Goal: Task Accomplishment & Management: Complete application form

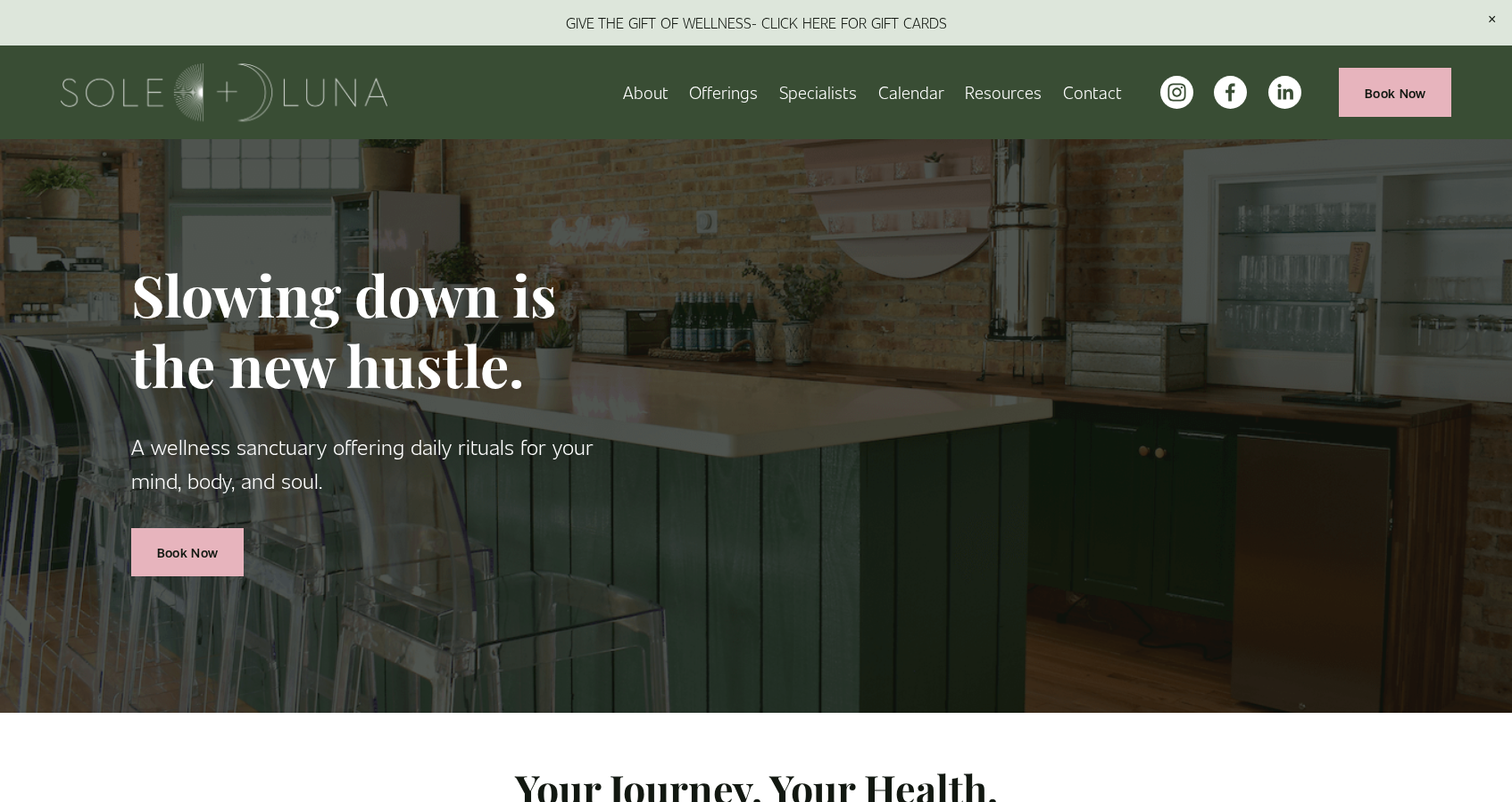
click at [925, 101] on link "Calendar" at bounding box center [911, 92] width 66 height 31
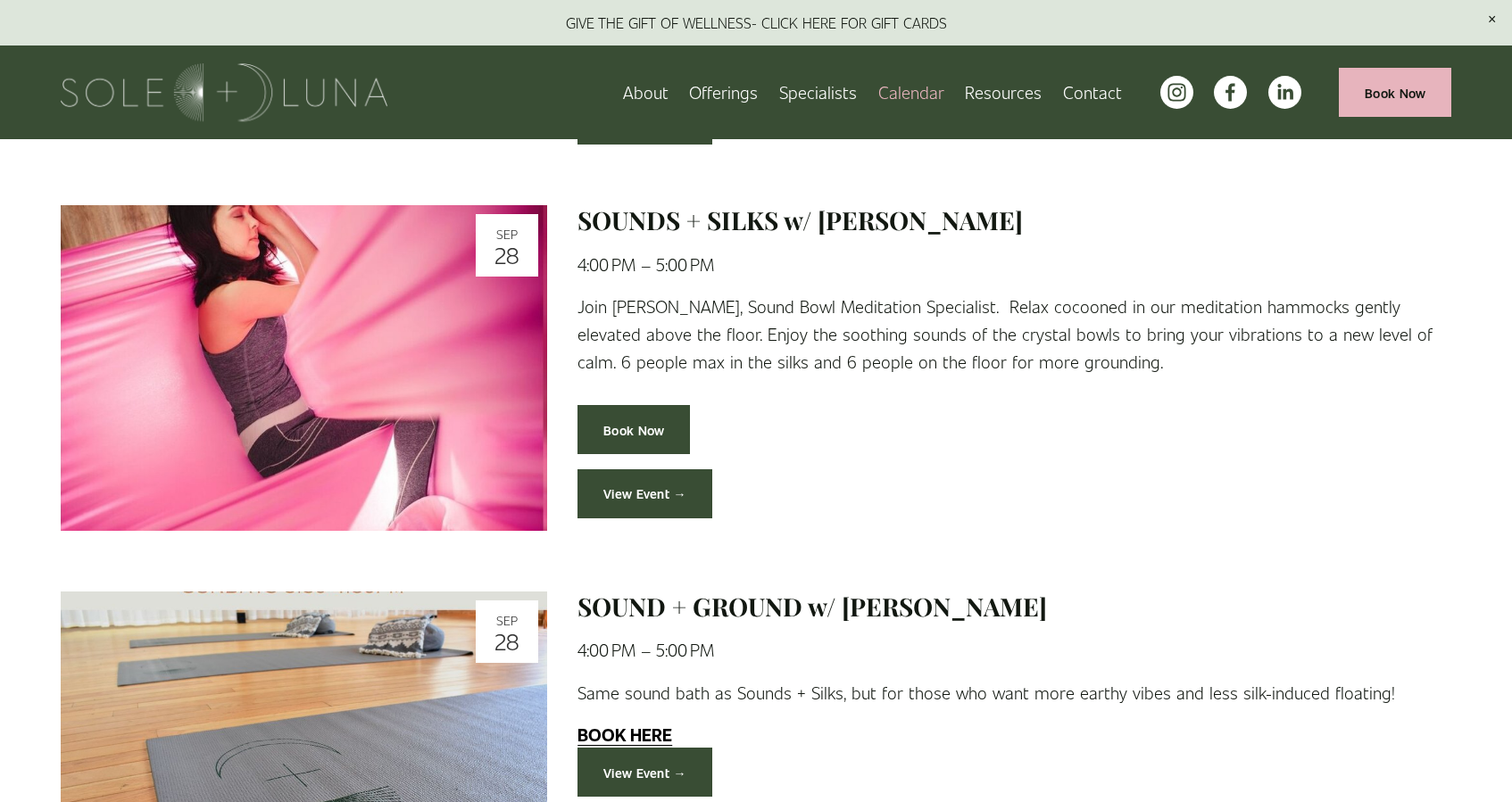
scroll to position [795, 0]
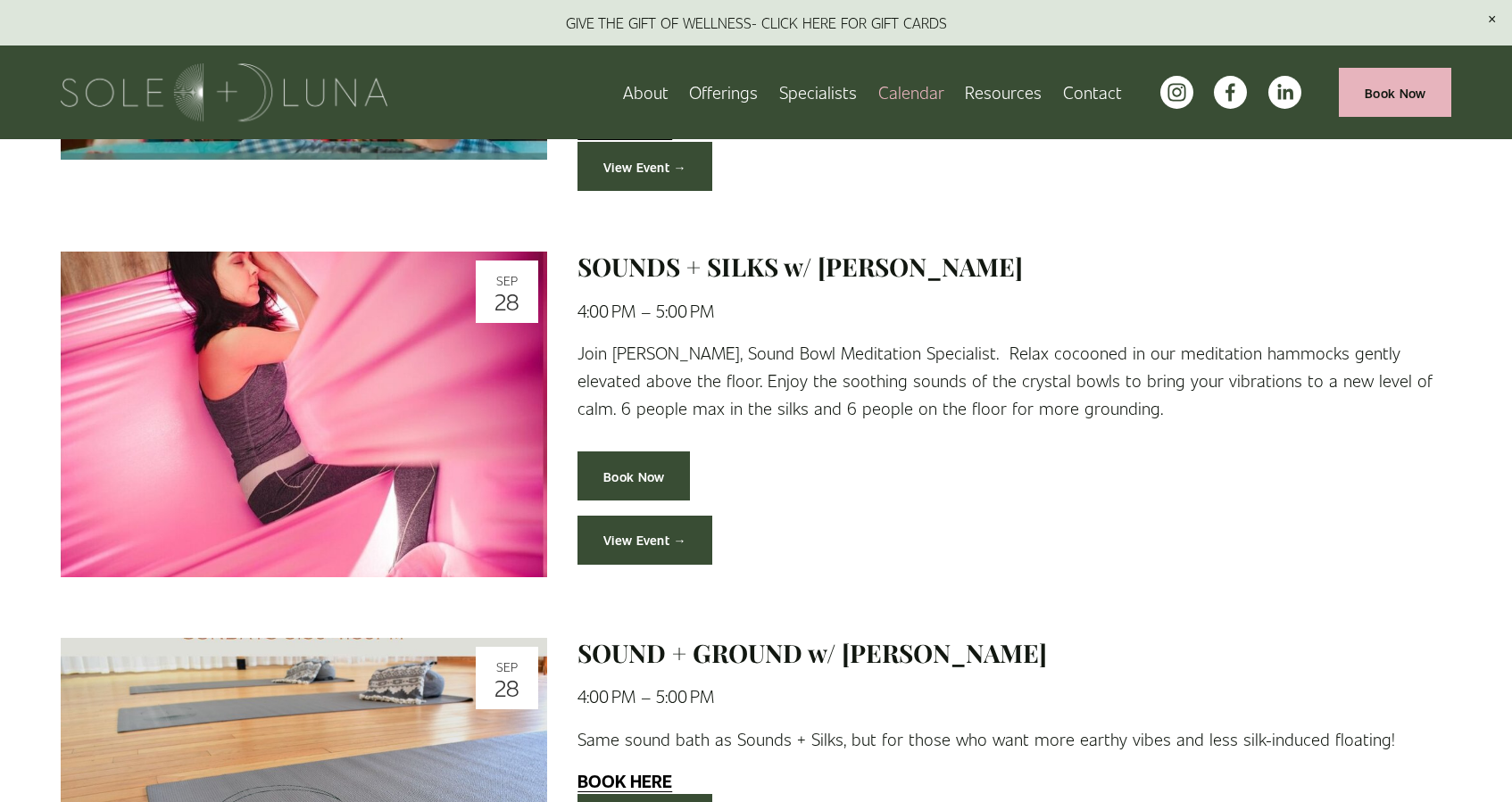
click at [655, 530] on link "View Event →" at bounding box center [644, 540] width 135 height 49
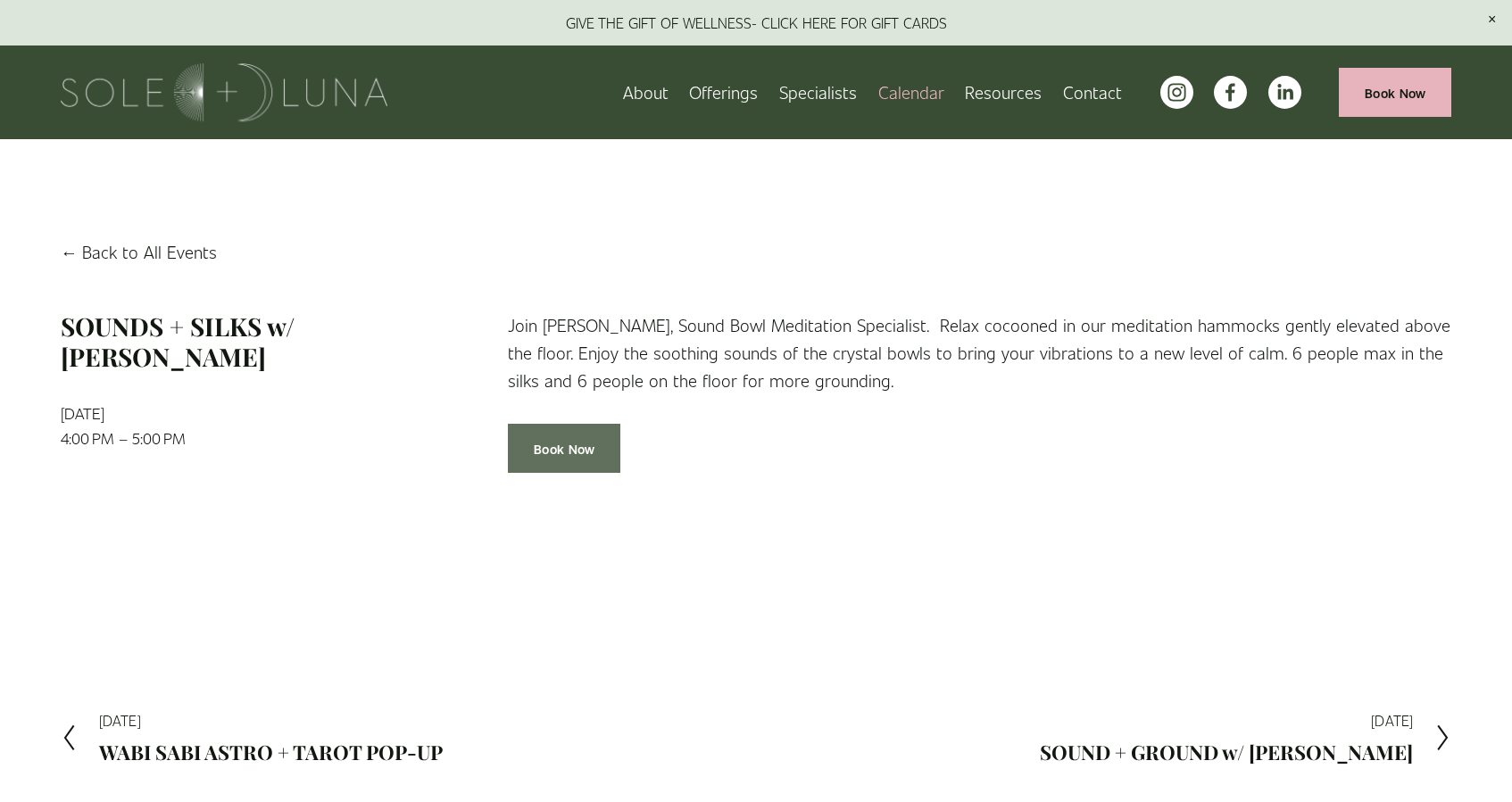
click at [580, 462] on link "Book Now" at bounding box center [564, 448] width 112 height 49
click at [0, 0] on span "Packages/Memberships" at bounding box center [0, 0] width 0 height 0
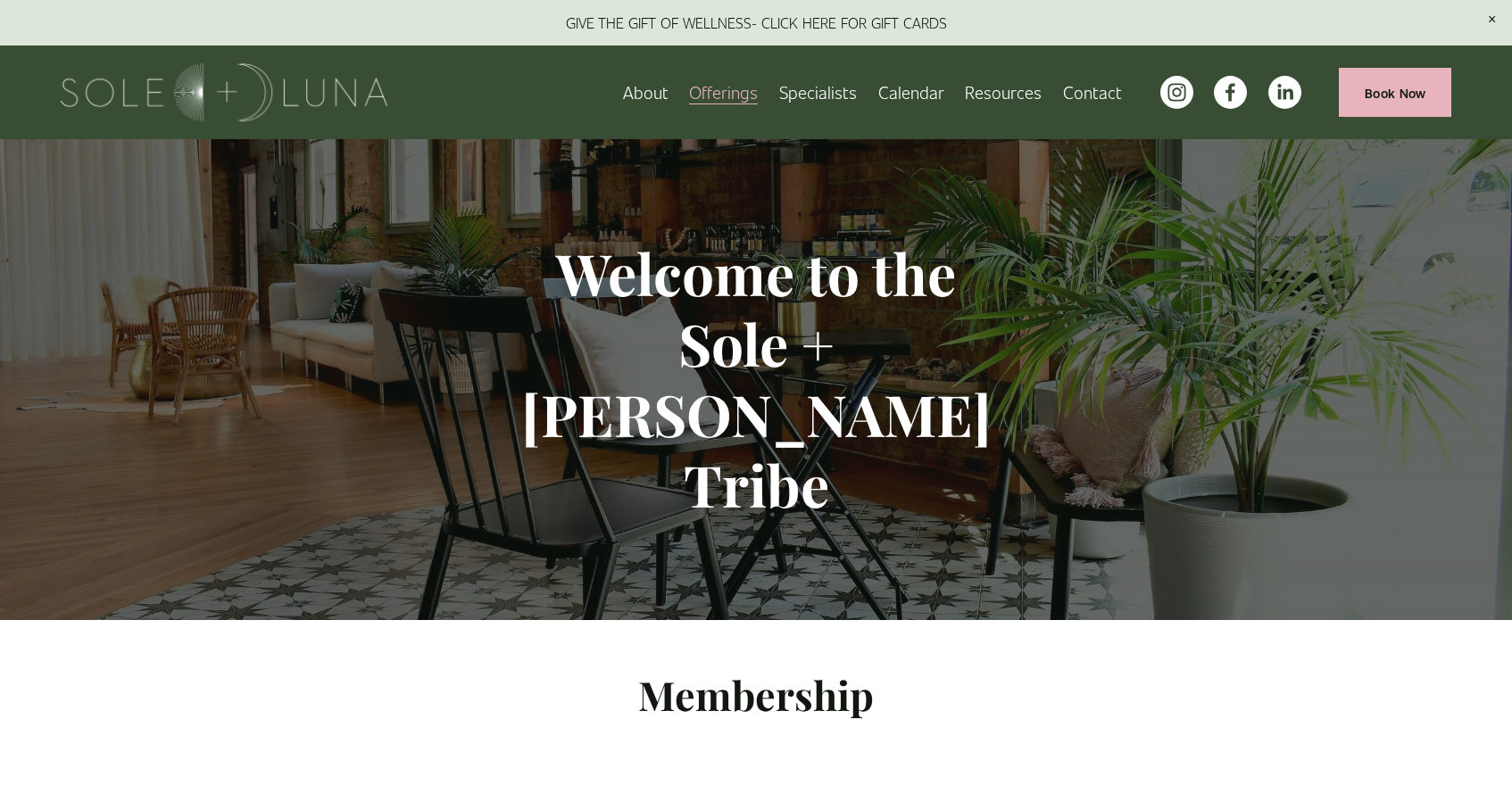
click at [0, 0] on span "Rituals" at bounding box center [0, 0] width 0 height 0
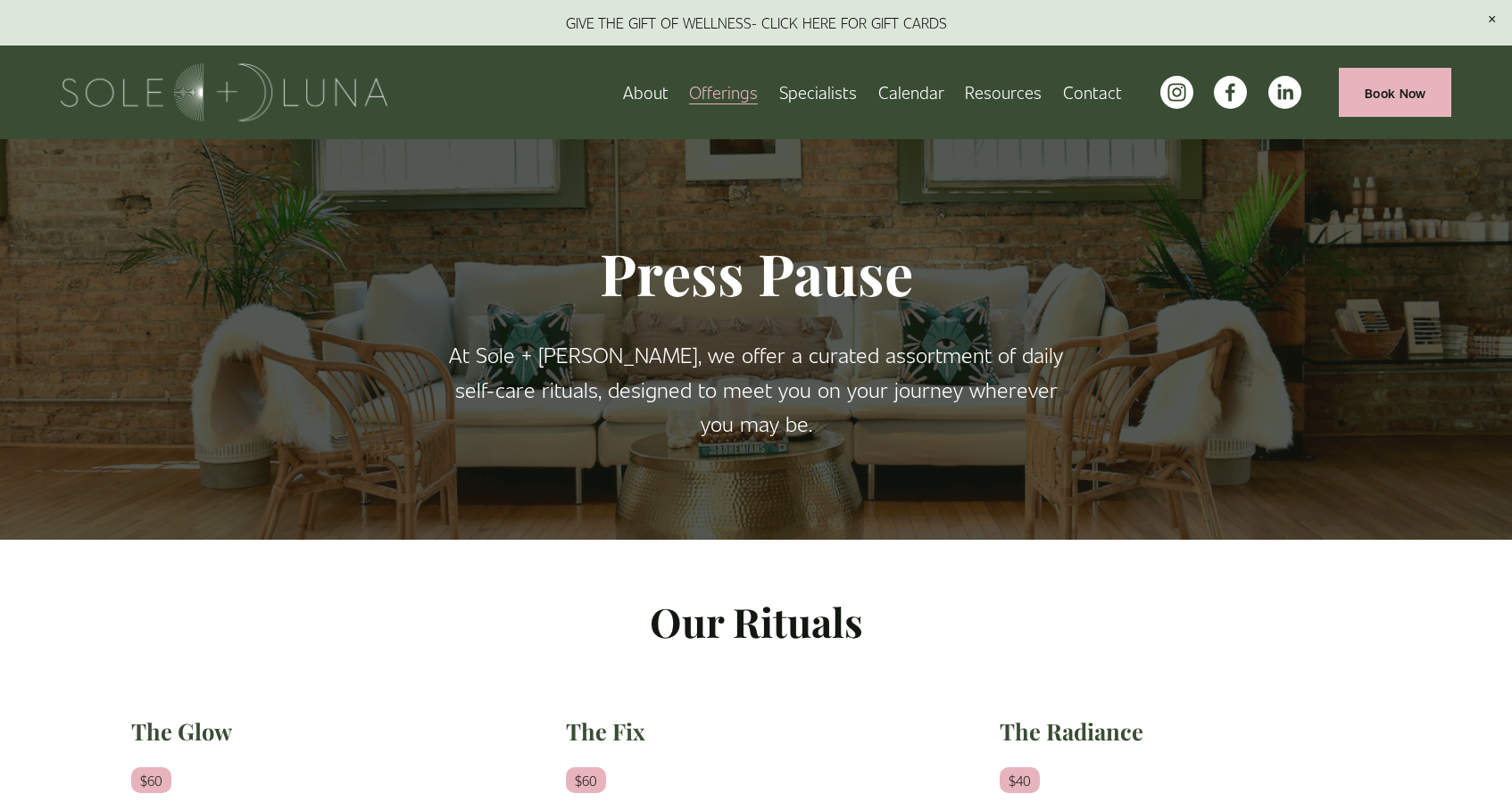
click at [0, 0] on span "Meditations" at bounding box center [0, 0] width 0 height 0
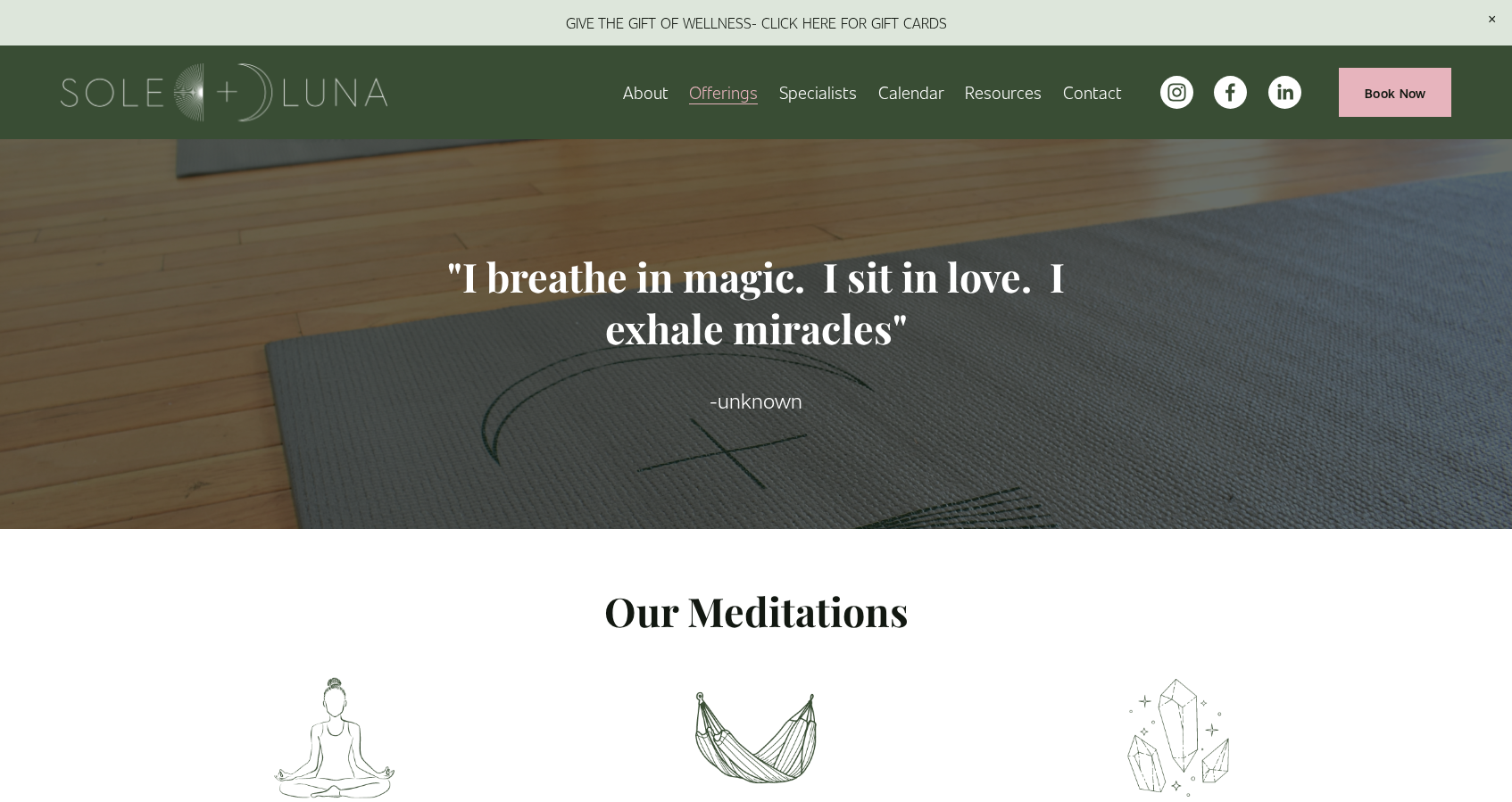
click at [0, 0] on span "Retail" at bounding box center [0, 0] width 0 height 0
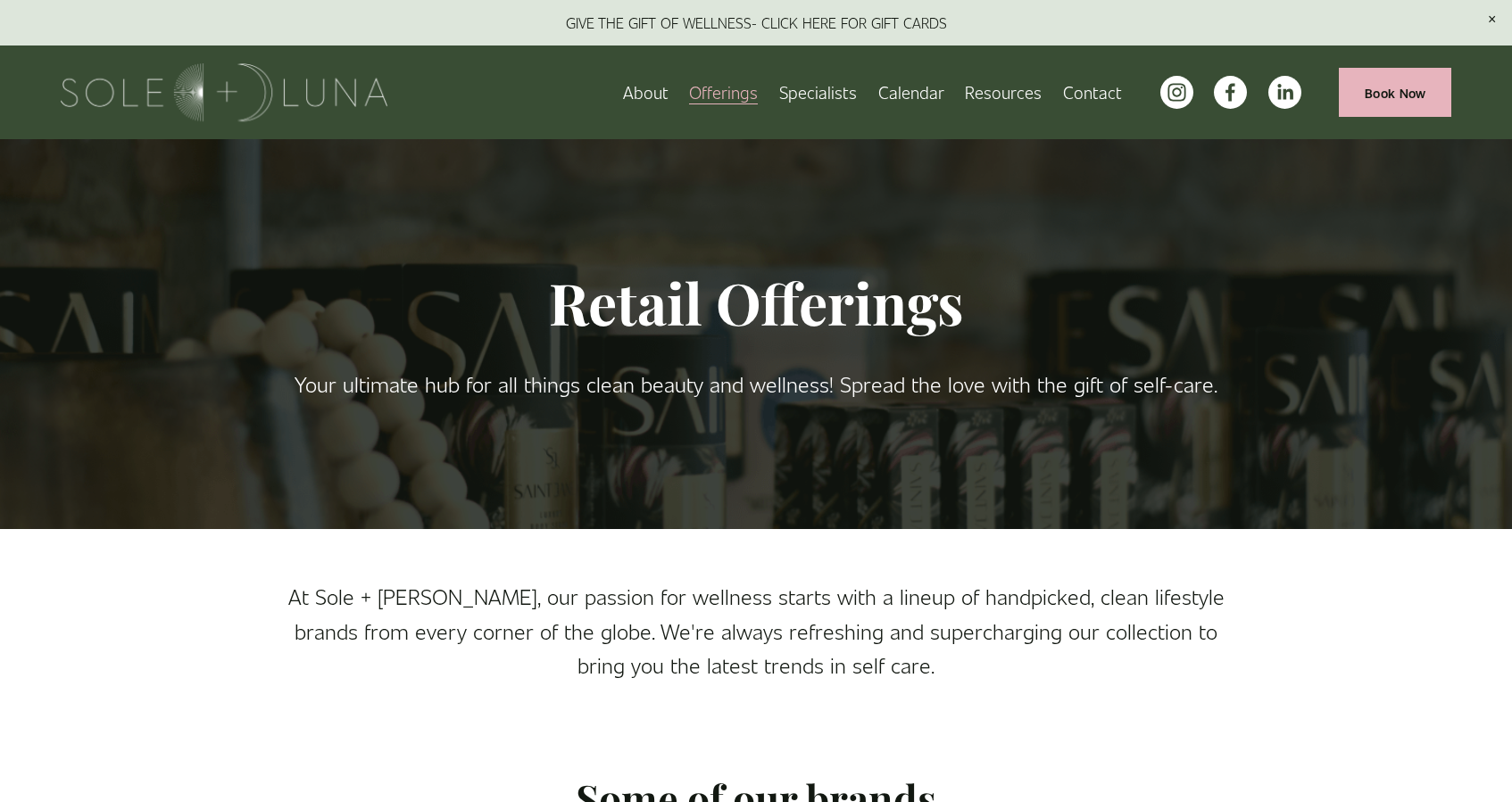
click at [0, 0] on span "Wellness Experiences" at bounding box center [0, 0] width 0 height 0
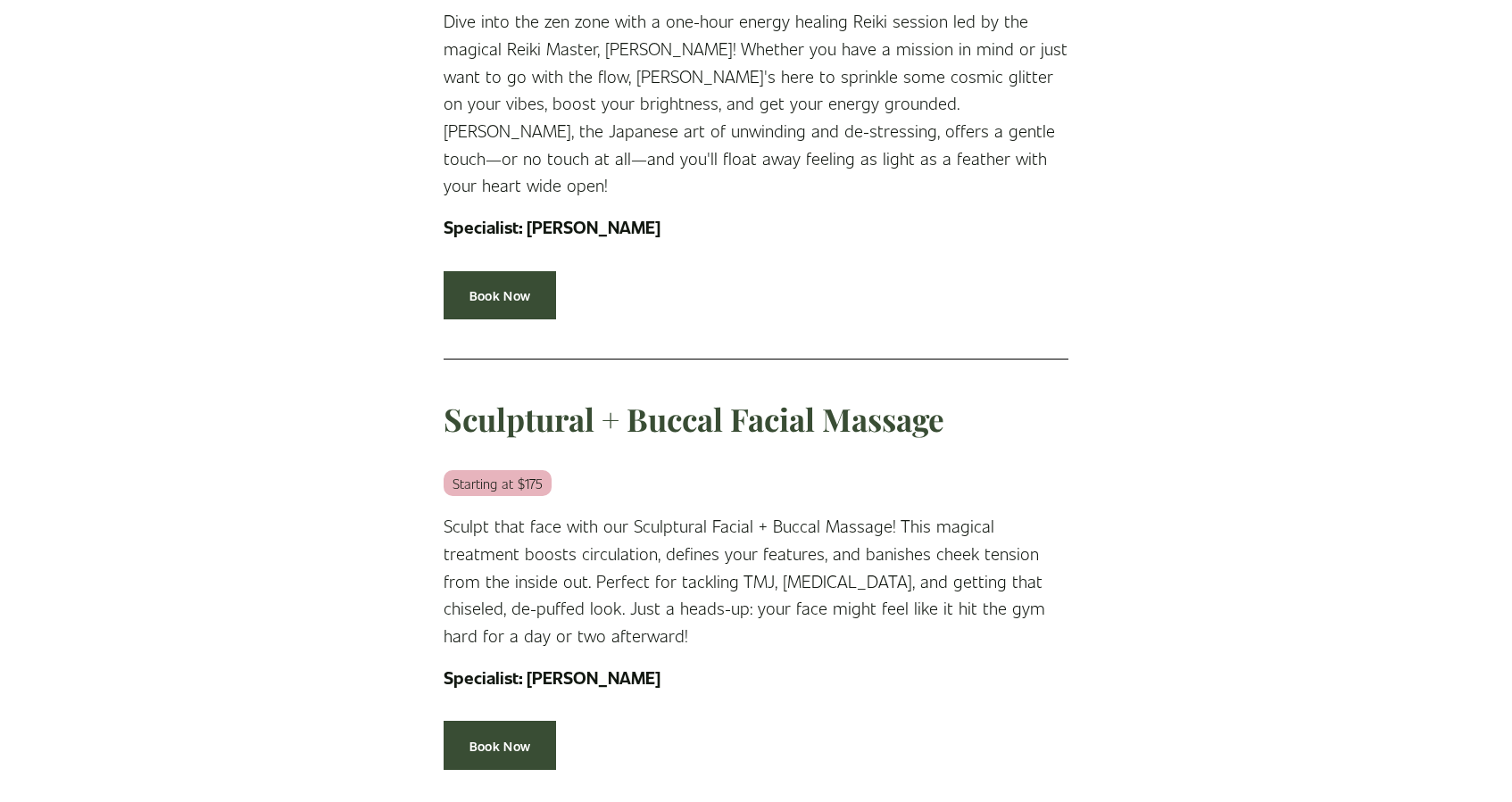
scroll to position [837, 0]
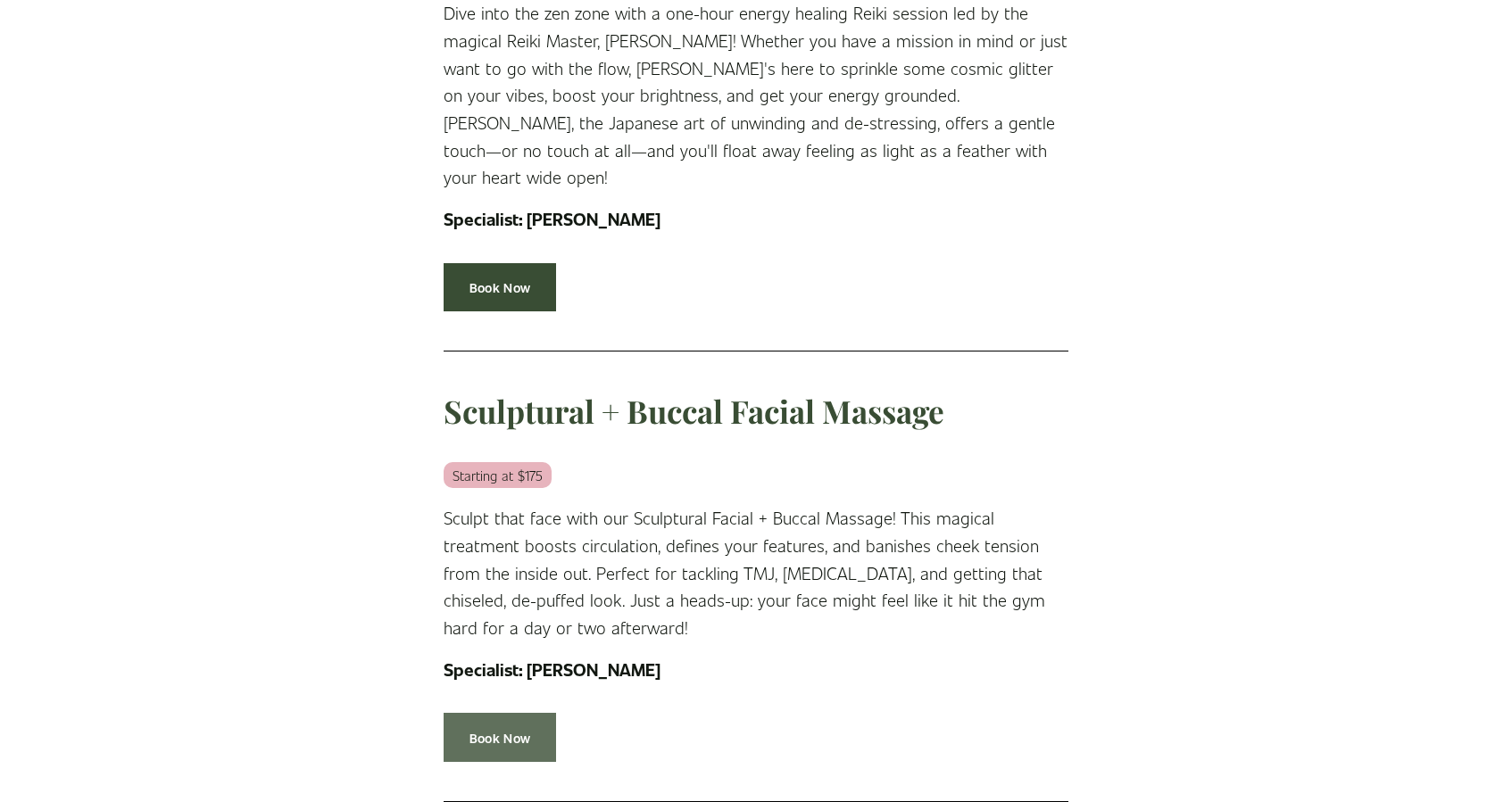
click at [499, 713] on link "Book Now" at bounding box center [500, 737] width 112 height 49
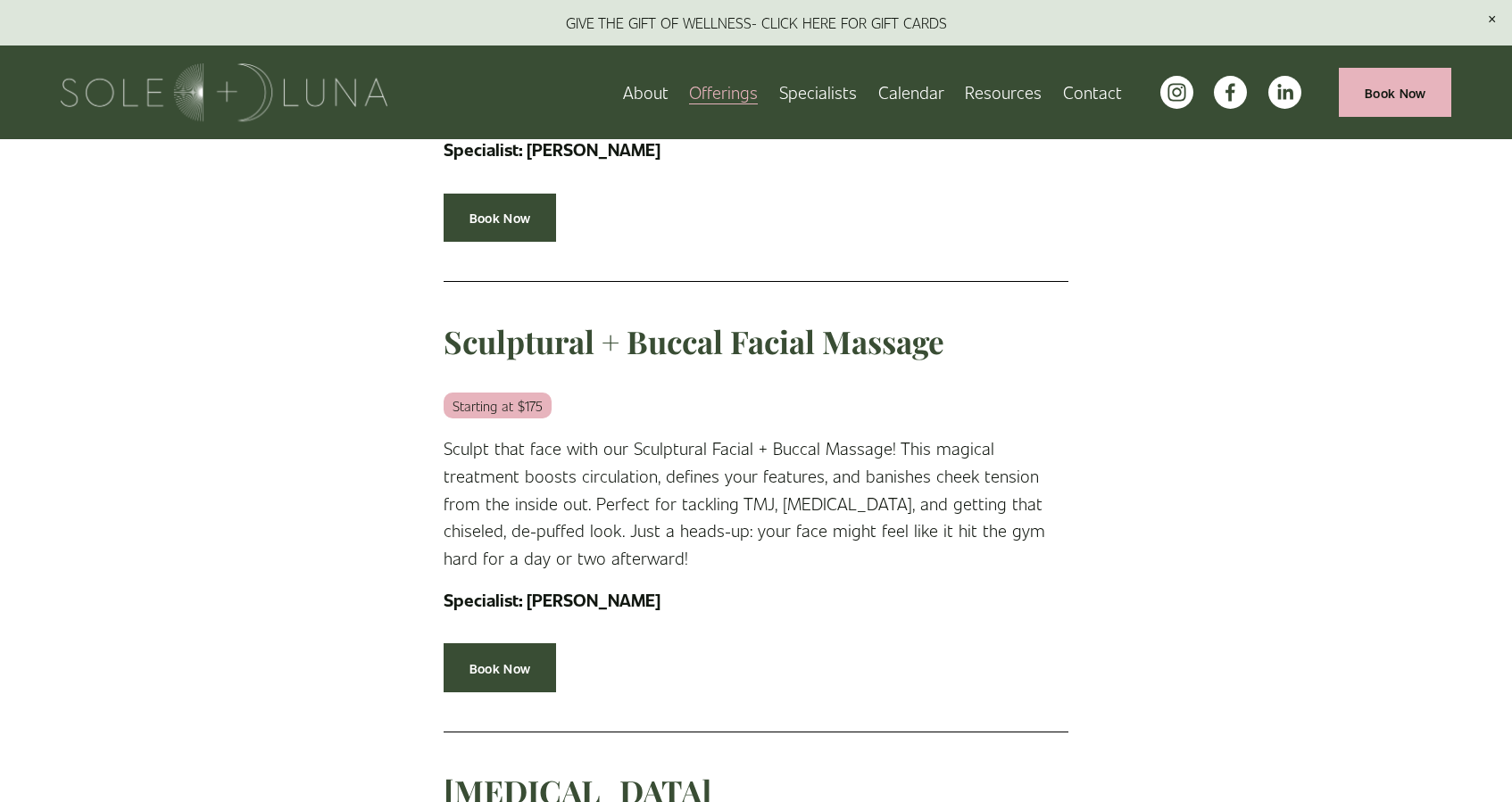
scroll to position [897, 0]
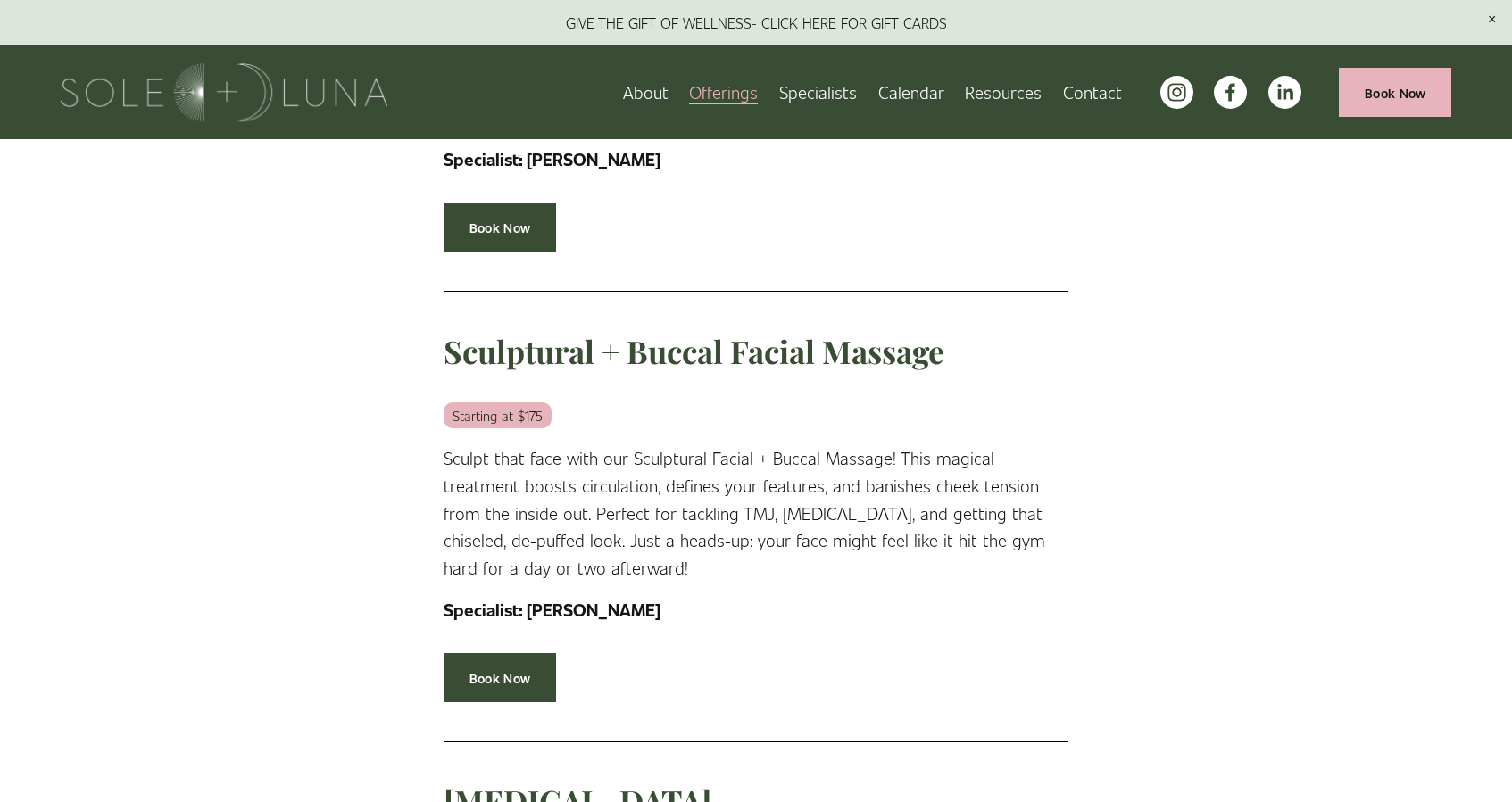
click at [1104, 94] on link "Contact" at bounding box center [1092, 92] width 59 height 31
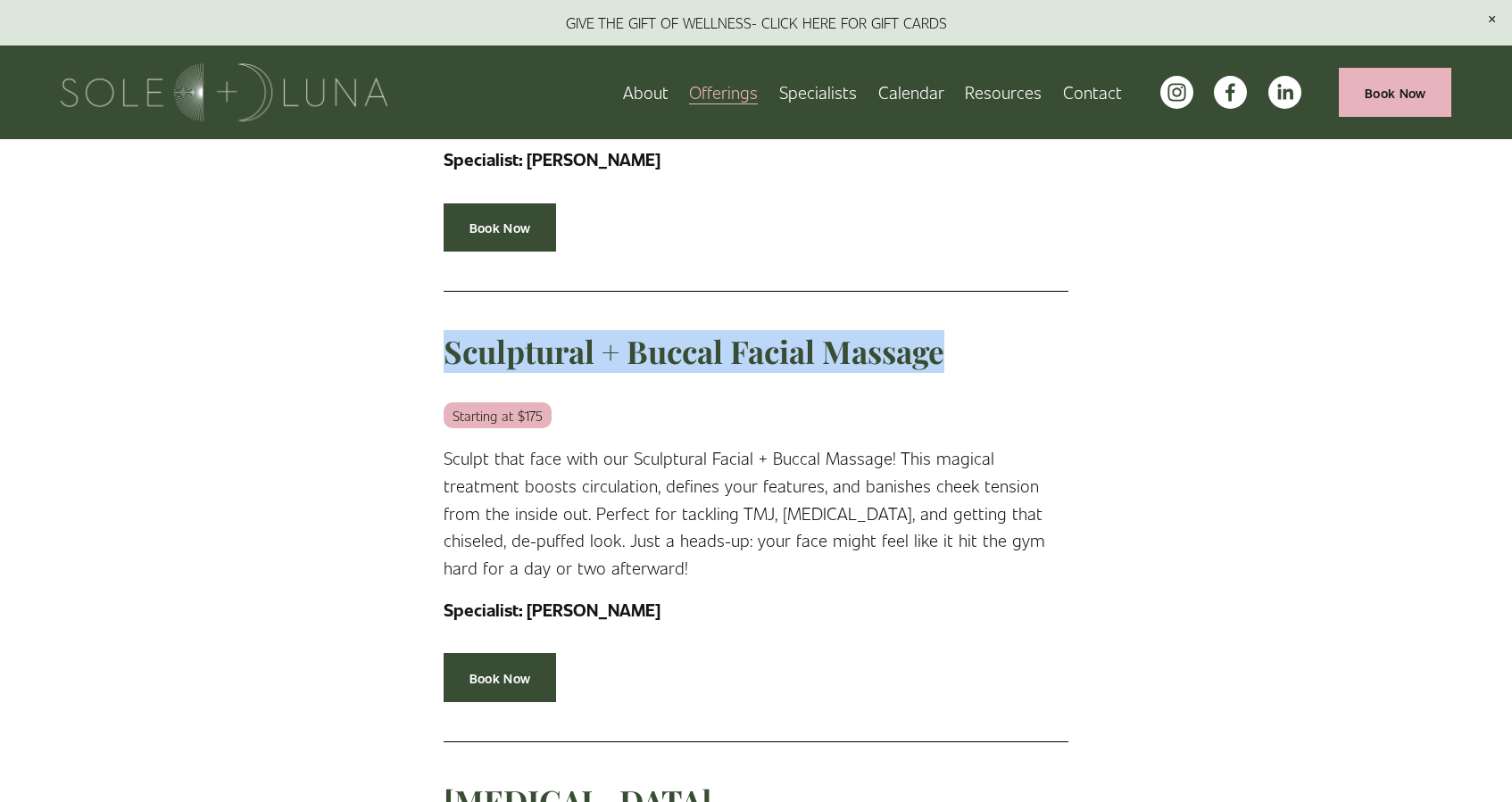
drag, startPoint x: 429, startPoint y: 314, endPoint x: 1005, endPoint y: 336, distance: 576.1
click at [1005, 336] on div "Sculptural + Buccal Facial Massage Starting at $175 Sculpt that face with our S…" at bounding box center [755, 477] width 655 height 323
copy h3 "Sculptural + Buccal Facial Massage"
click at [518, 659] on link "Book Now" at bounding box center [500, 677] width 112 height 49
click at [1108, 103] on link "Contact" at bounding box center [1092, 92] width 59 height 31
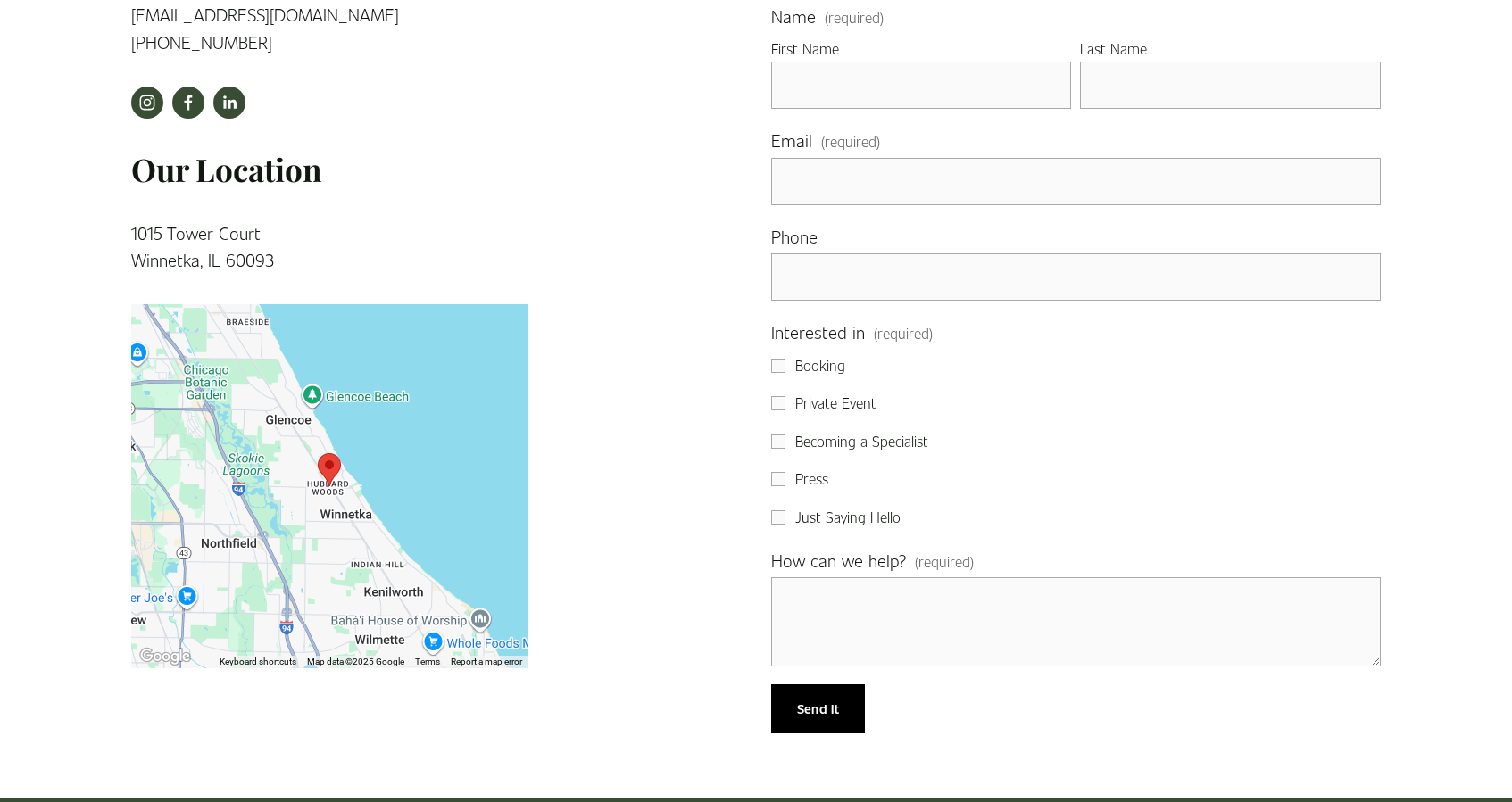
scroll to position [674, 0]
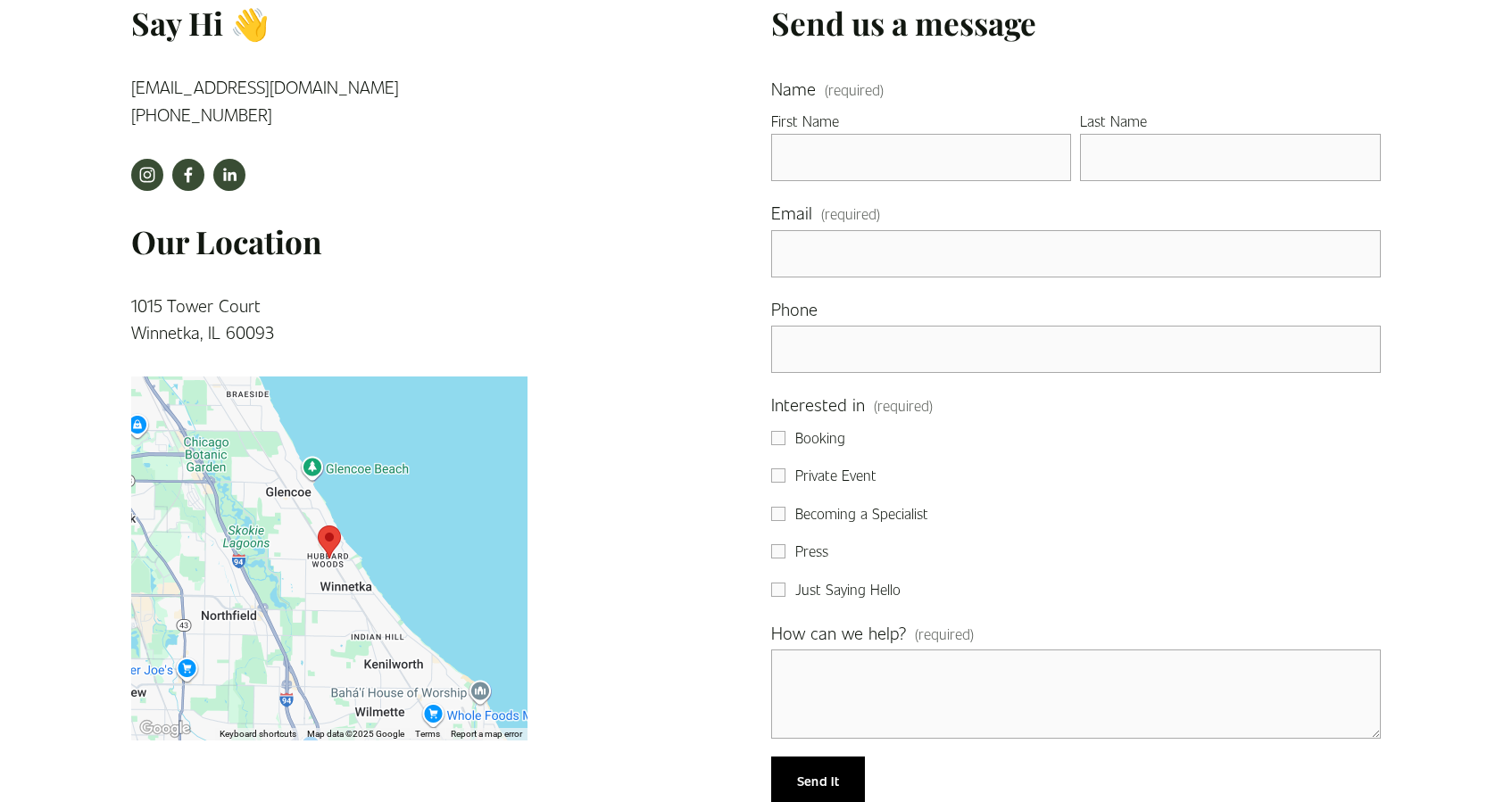
scroll to position [598, 0]
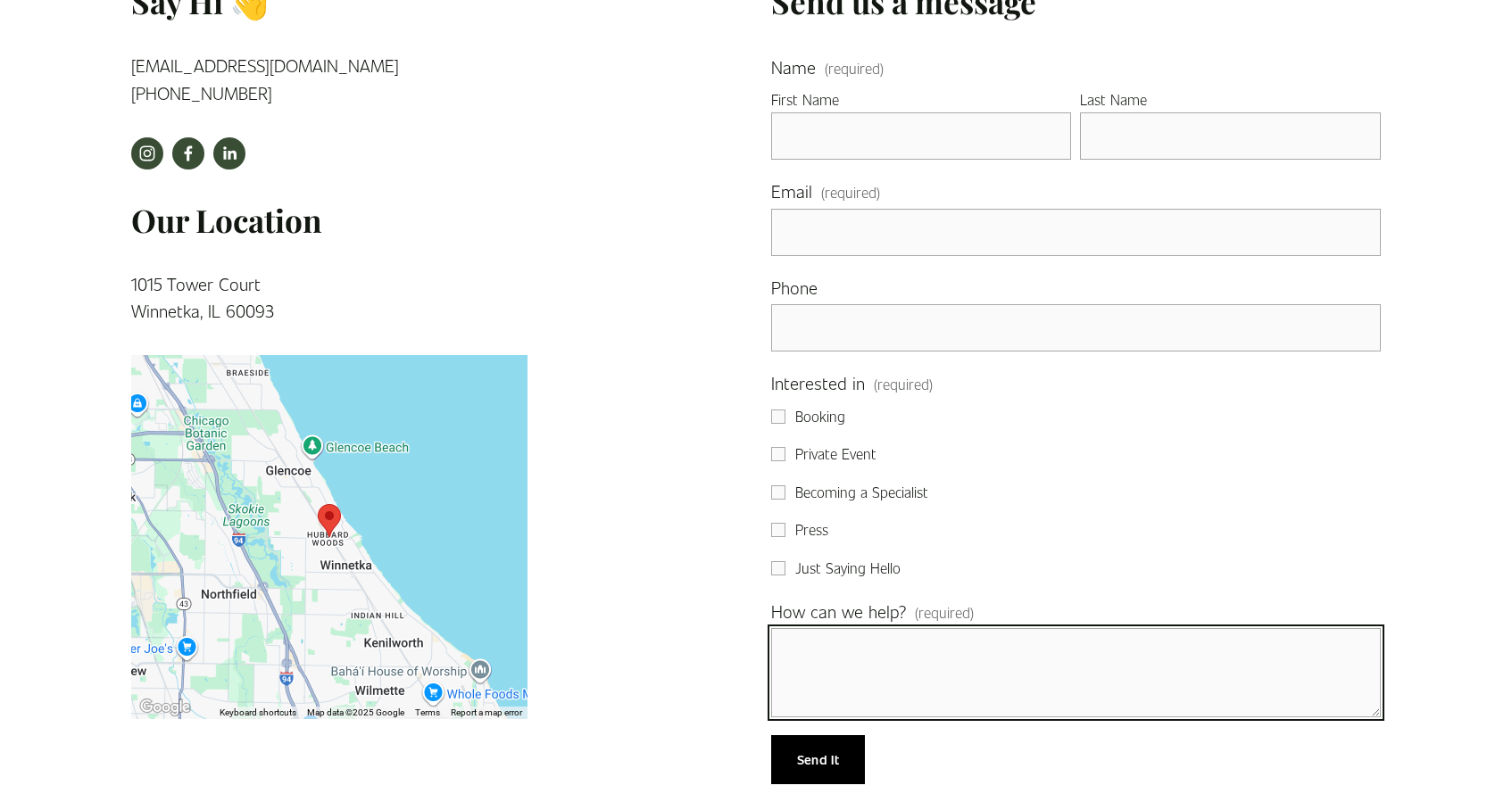
click at [866, 694] on textarea "How can we help? (required)" at bounding box center [1076, 672] width 610 height 89
paste textarea "Sculptural + Buccal Facial Massage"
click at [784, 652] on textarea "Sculptural + Buccal Facial Massage" at bounding box center [1076, 672] width 610 height 89
click at [1141, 652] on textarea "I saw Sculptural + Buccal Facial Massage" at bounding box center [1076, 672] width 610 height 89
drag, startPoint x: 817, startPoint y: 657, endPoint x: 786, endPoint y: 652, distance: 30.7
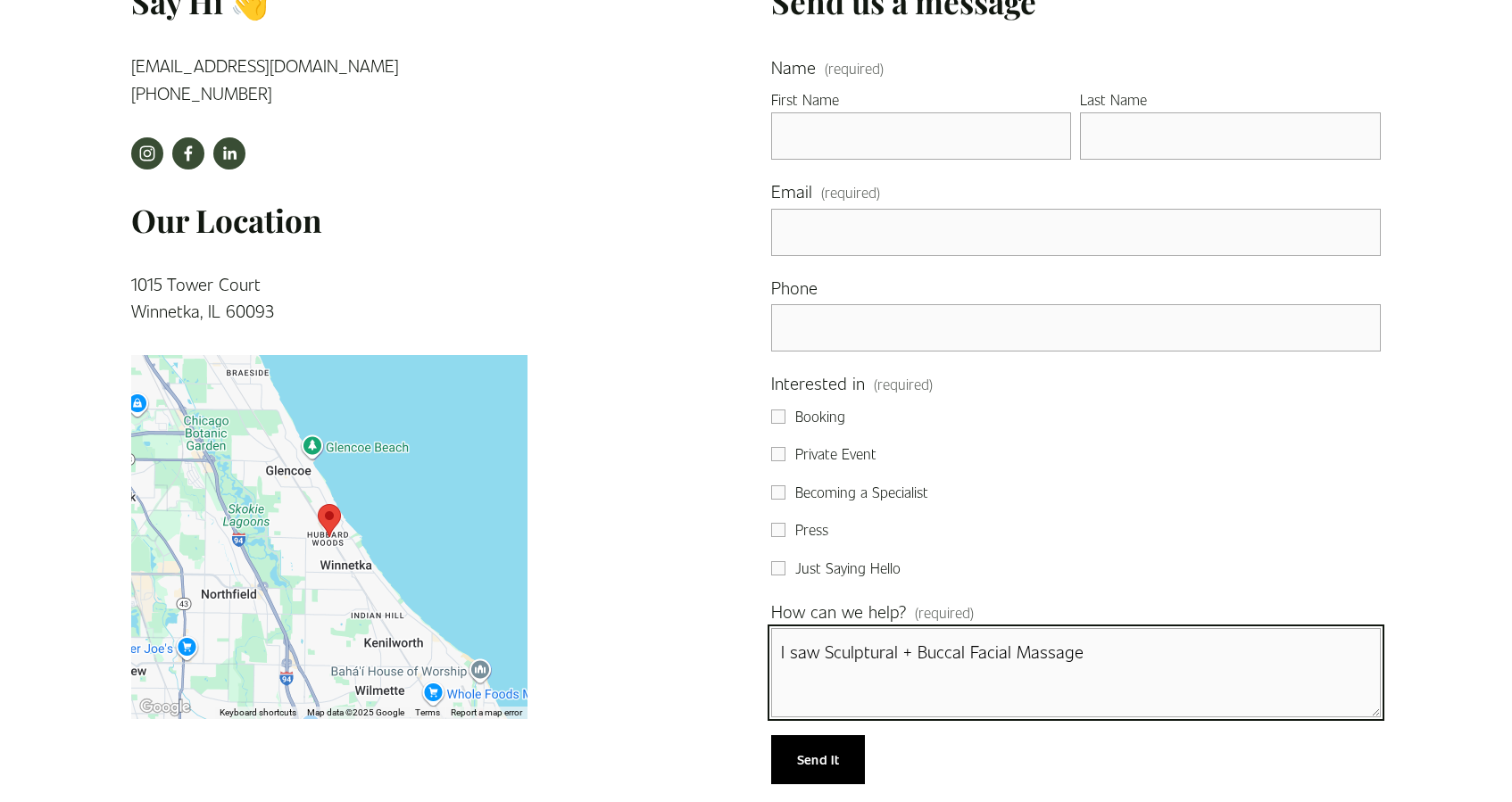
click at [786, 652] on textarea "I saw Sculptural + Buccal Facial Massage" at bounding box center [1076, 672] width 610 height 89
click at [1263, 650] on textarea "I'm interested in booking a Sculptural + Buccal Facial Massage" at bounding box center [1076, 672] width 610 height 89
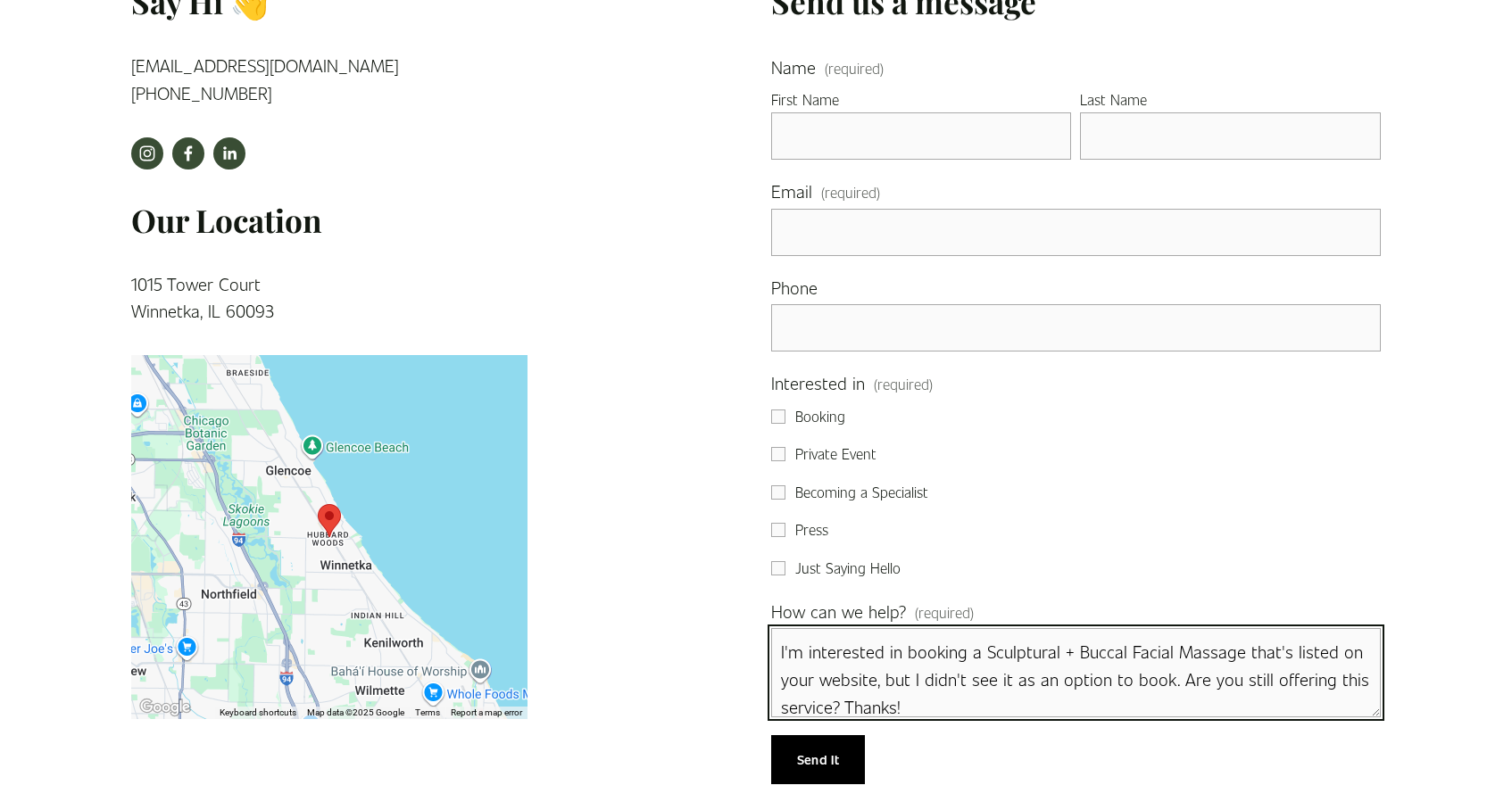
type textarea "I'm interested in booking a Sculptural + Buccal Facial Massage that's listed on…"
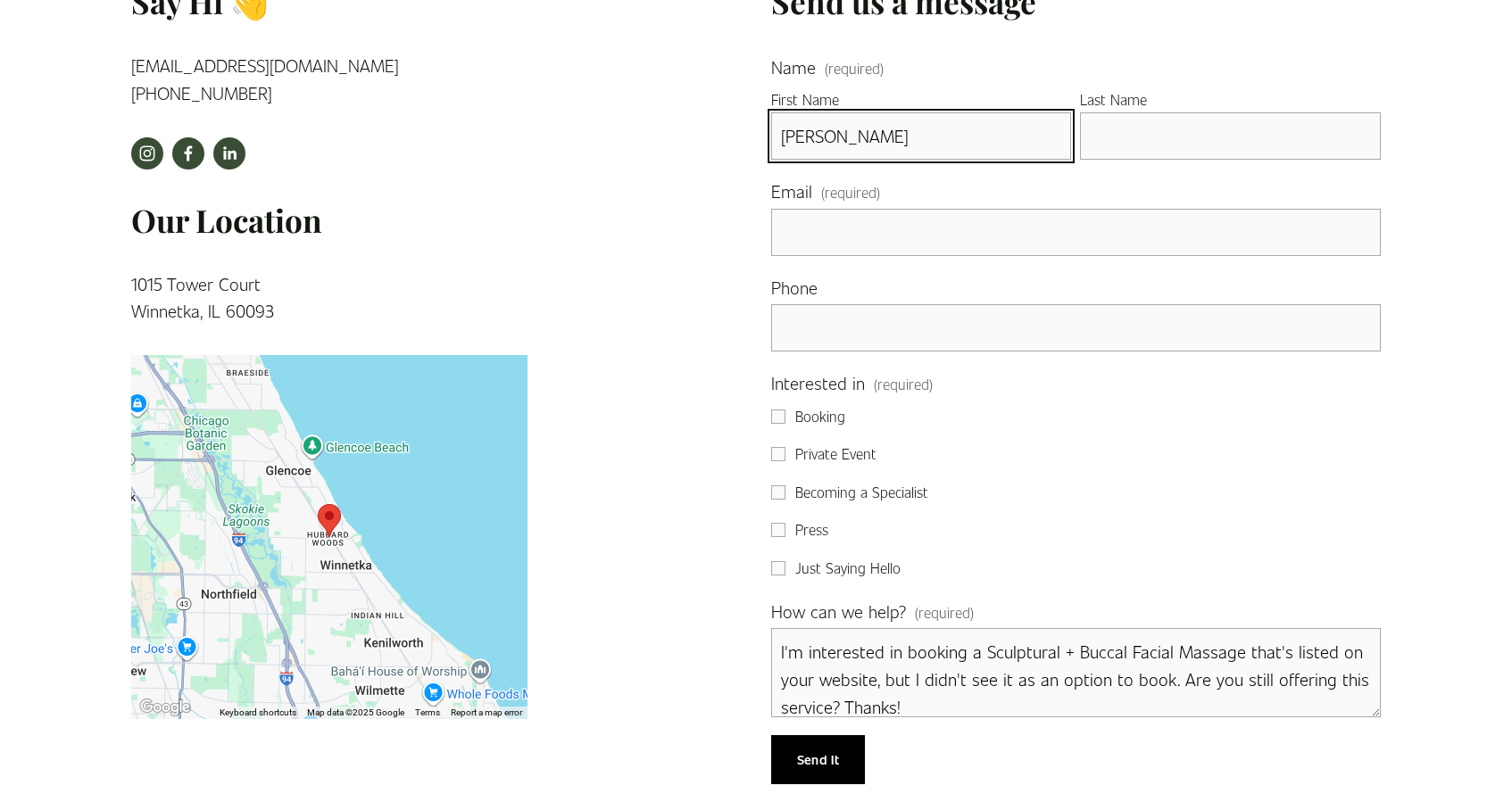
type input "Ashley"
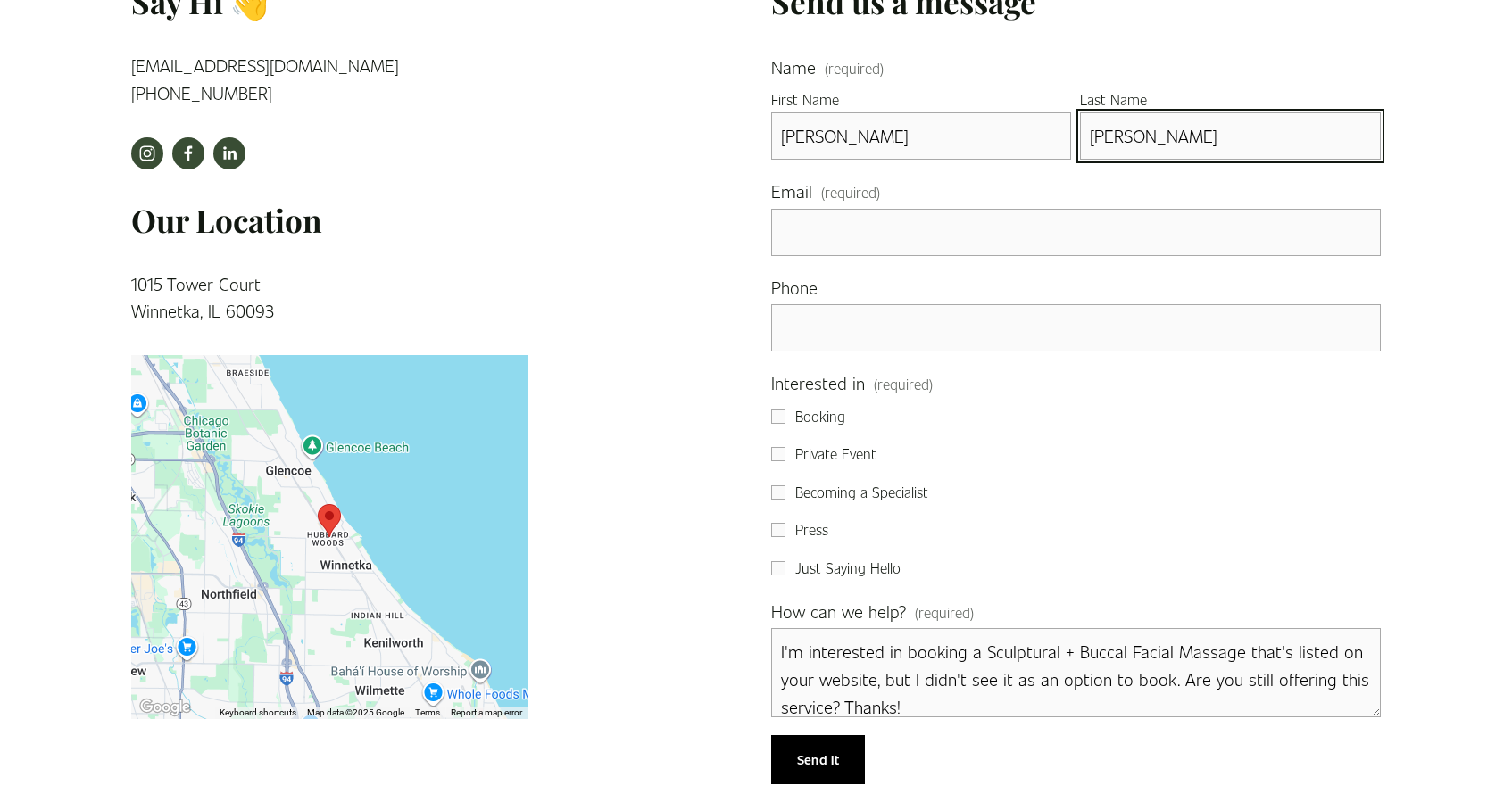
type input "Sheppard"
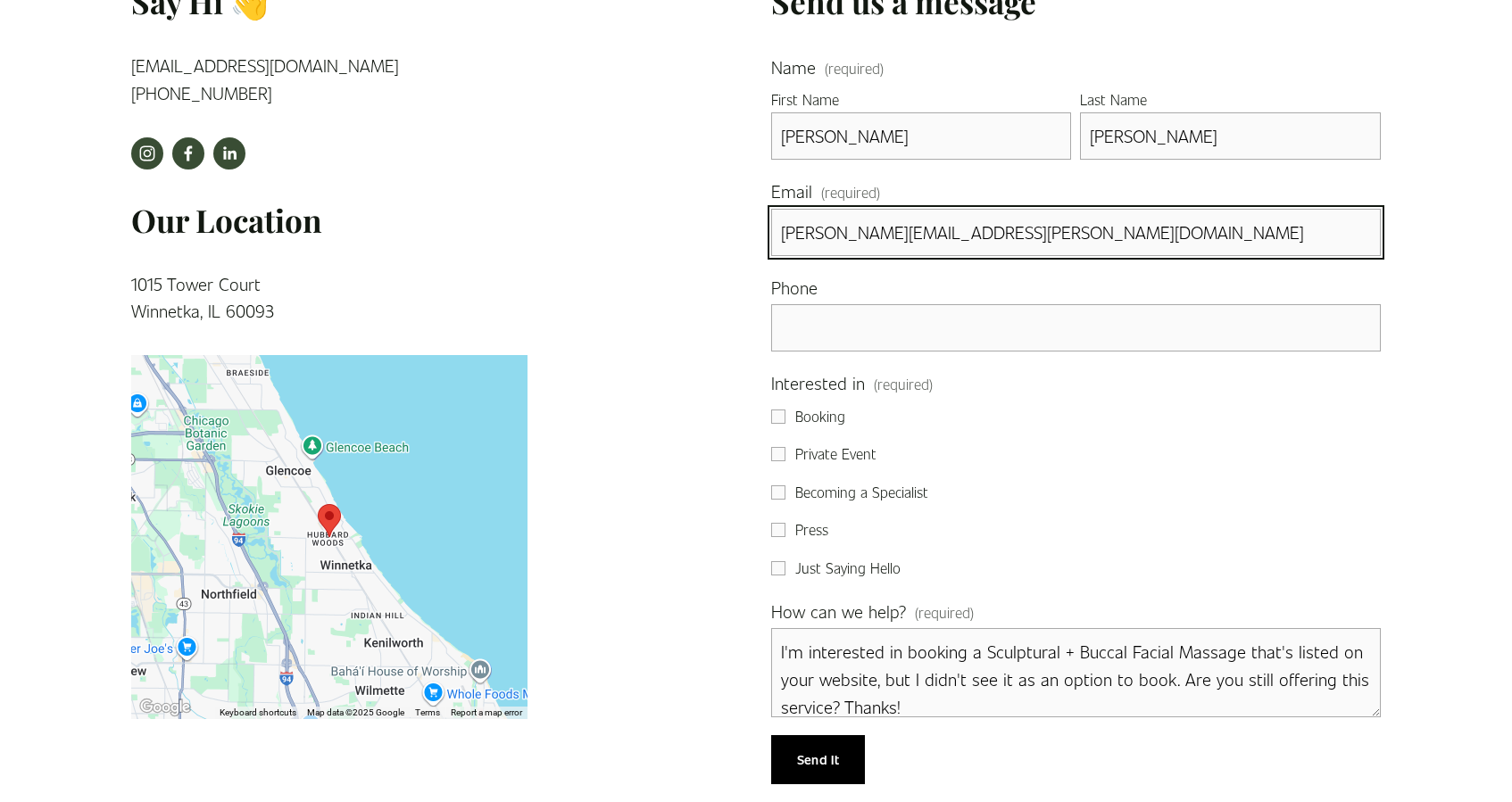
type input "ashley.leppek@gmail.com"
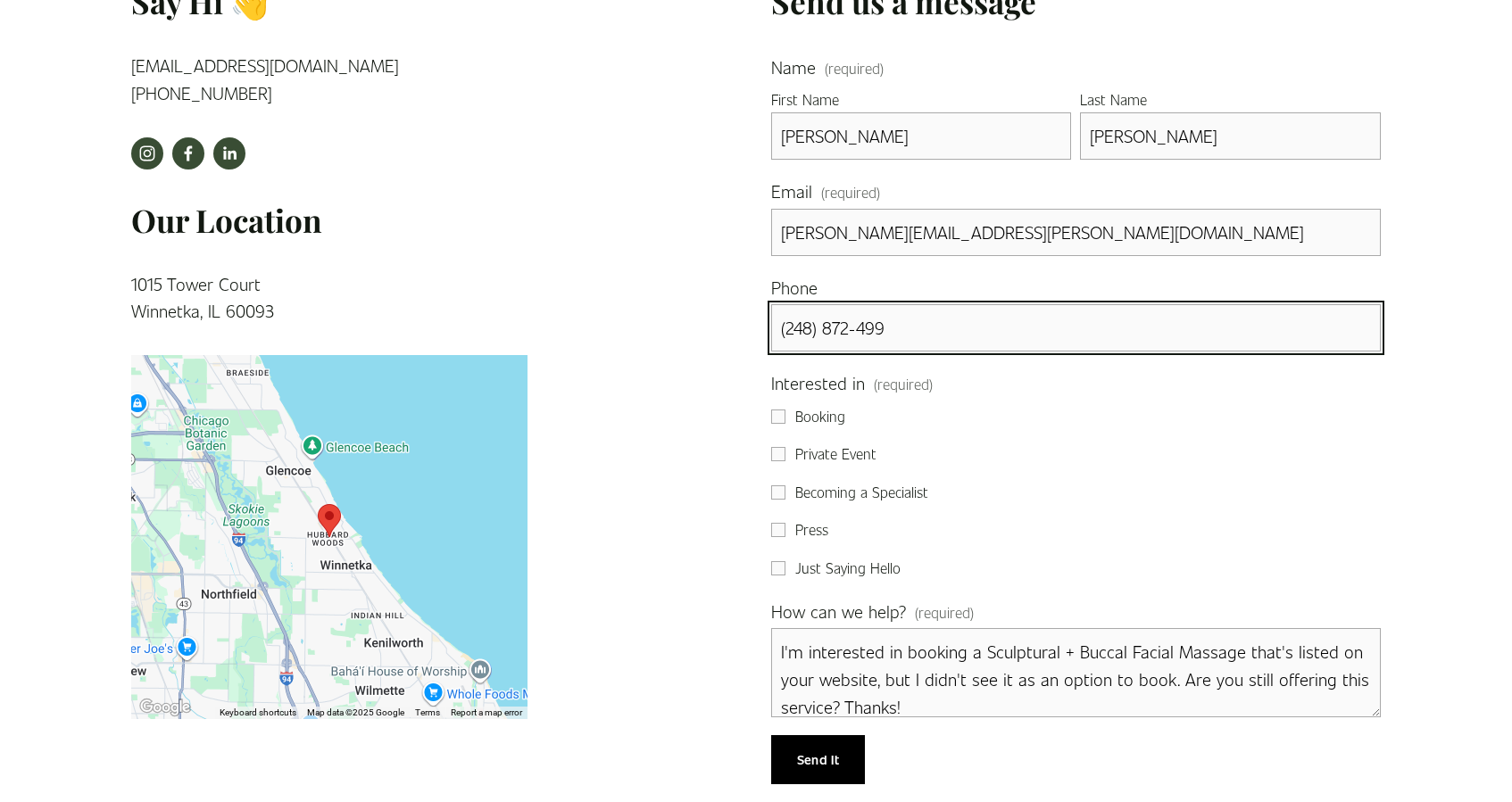
type input "(248) 872-4998"
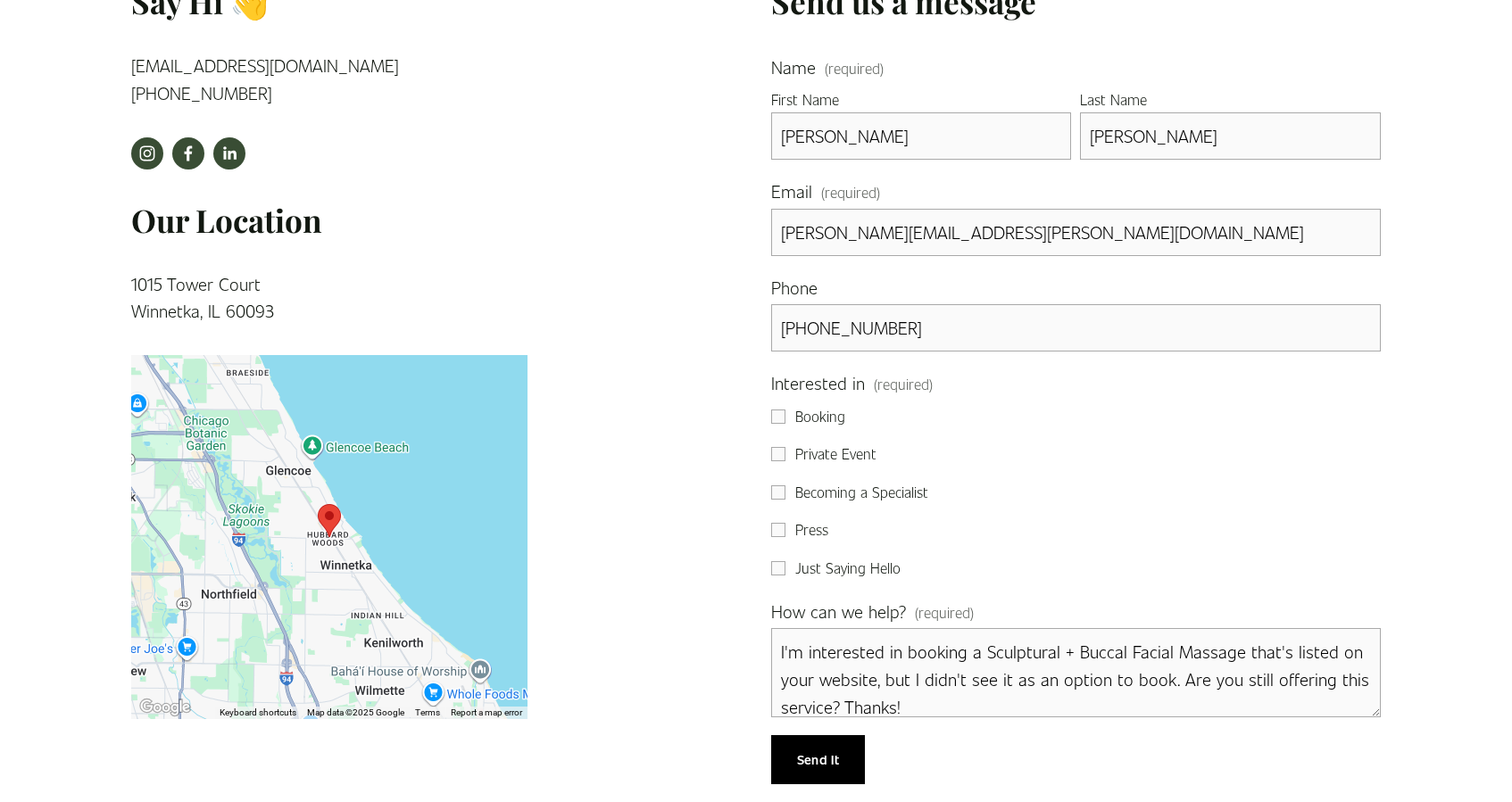
click at [776, 411] on input "Booking" at bounding box center [778, 417] width 14 height 14
checkbox input "true"
click at [861, 428] on fieldset "Interested in (required) Booking Private Event Becoming a Specialist Press Just…" at bounding box center [1076, 474] width 610 height 210
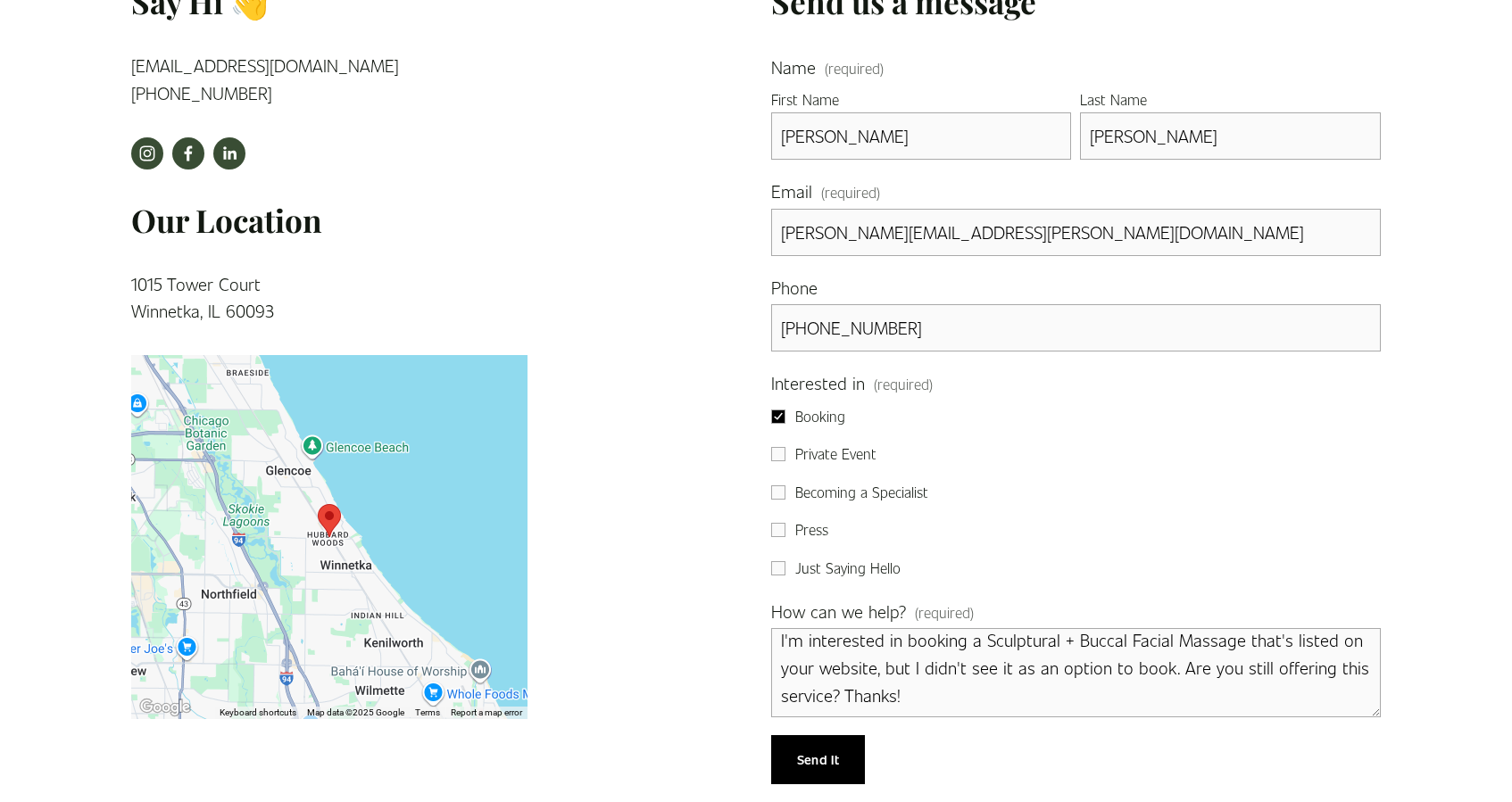
scroll to position [11, 0]
click at [809, 761] on span "Send It" at bounding box center [818, 760] width 42 height 18
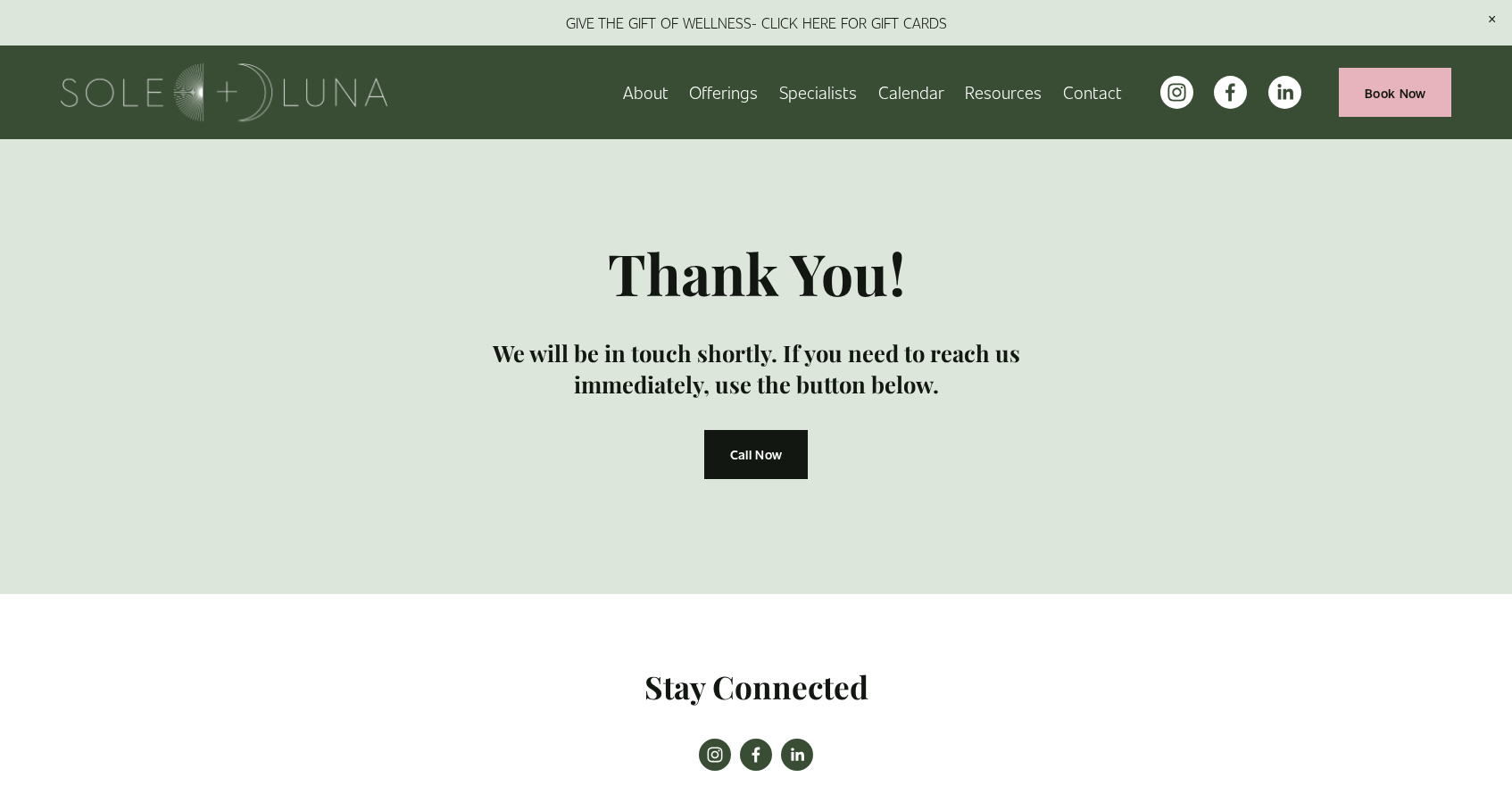
click at [0, 0] on link "Wellness Experiences" at bounding box center [0, 0] width 0 height 0
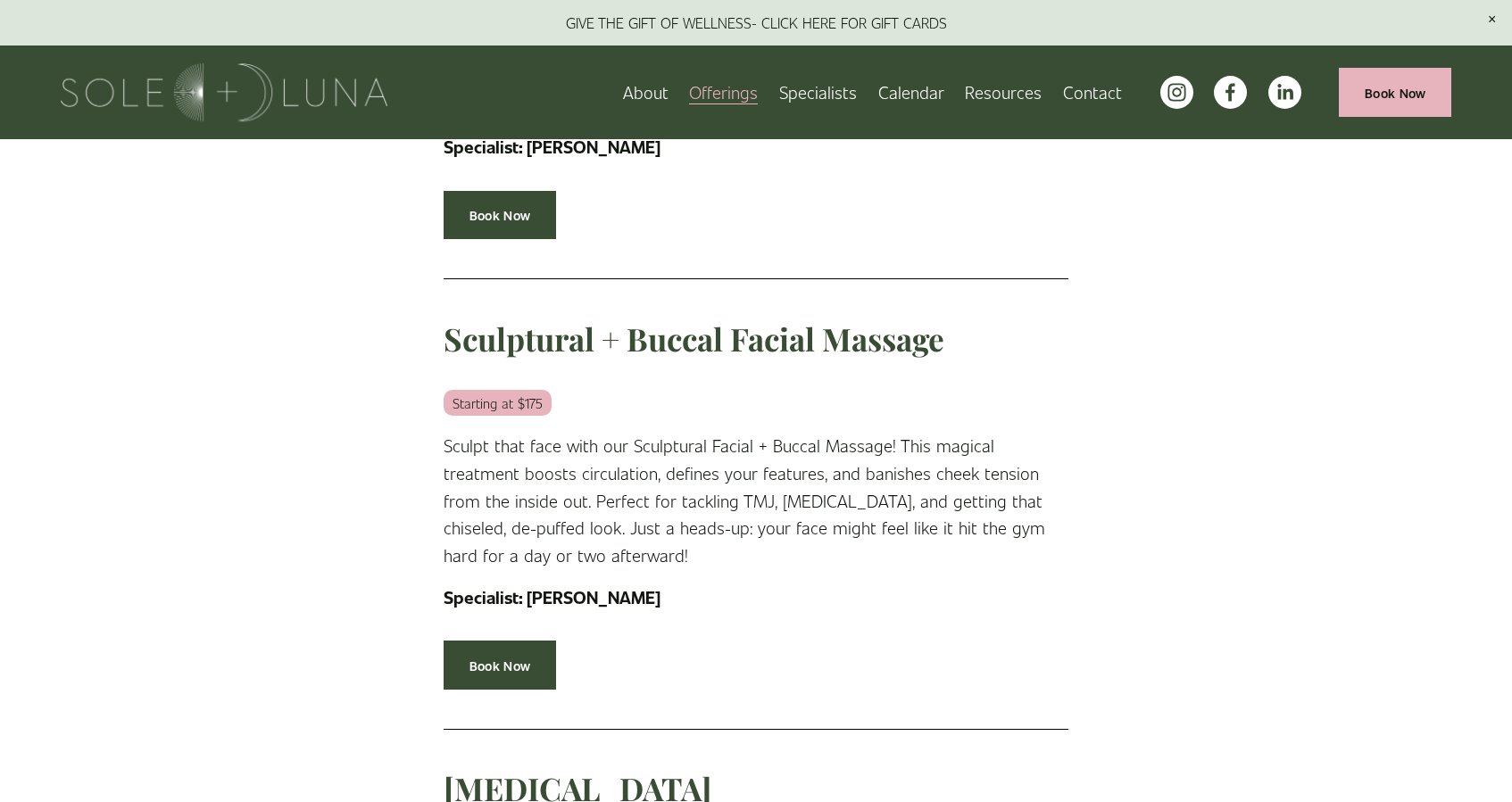
scroll to position [909, 0]
click at [831, 100] on link "Specialists" at bounding box center [818, 92] width 78 height 31
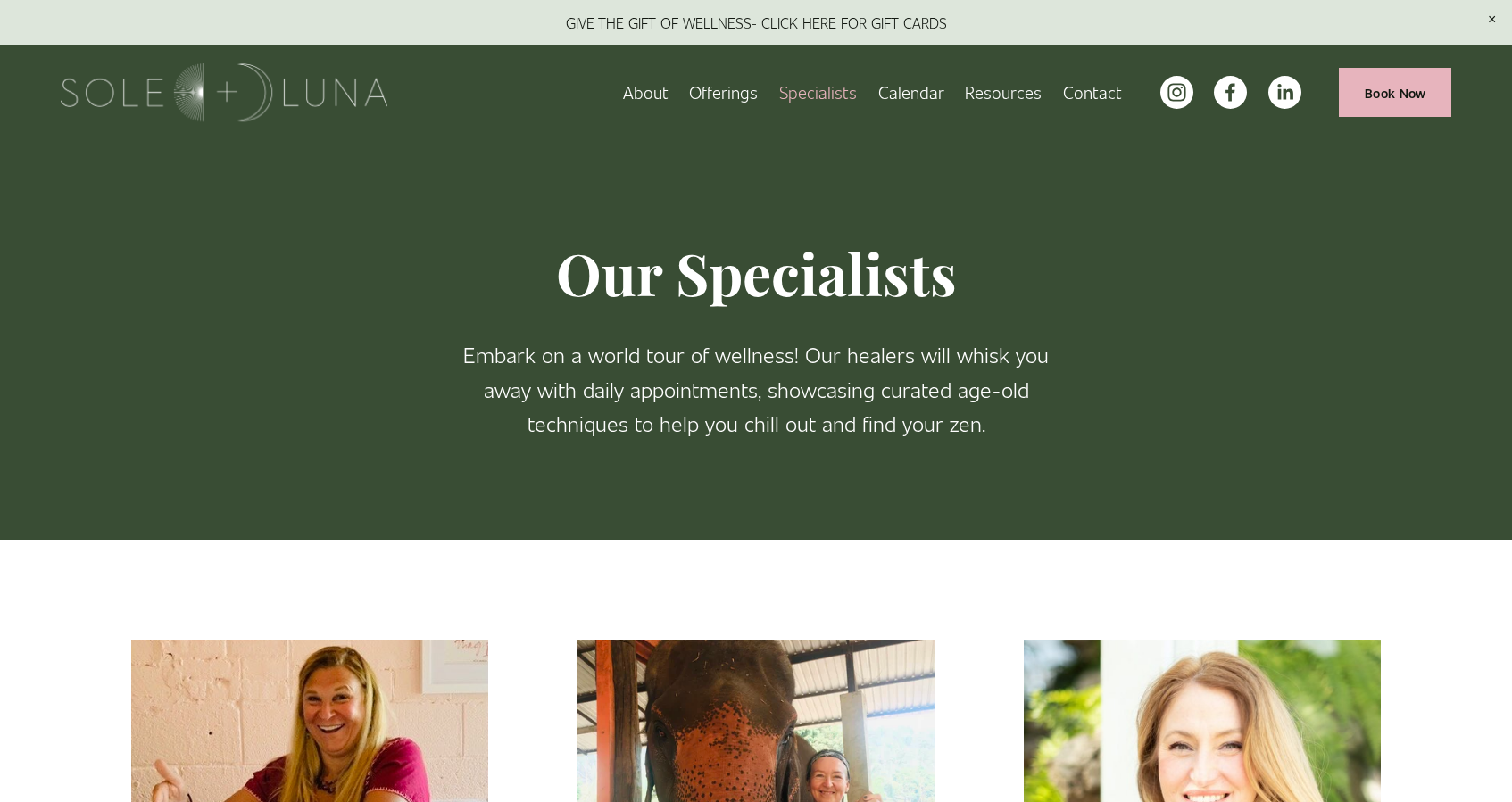
click at [914, 88] on link "Calendar" at bounding box center [911, 92] width 66 height 31
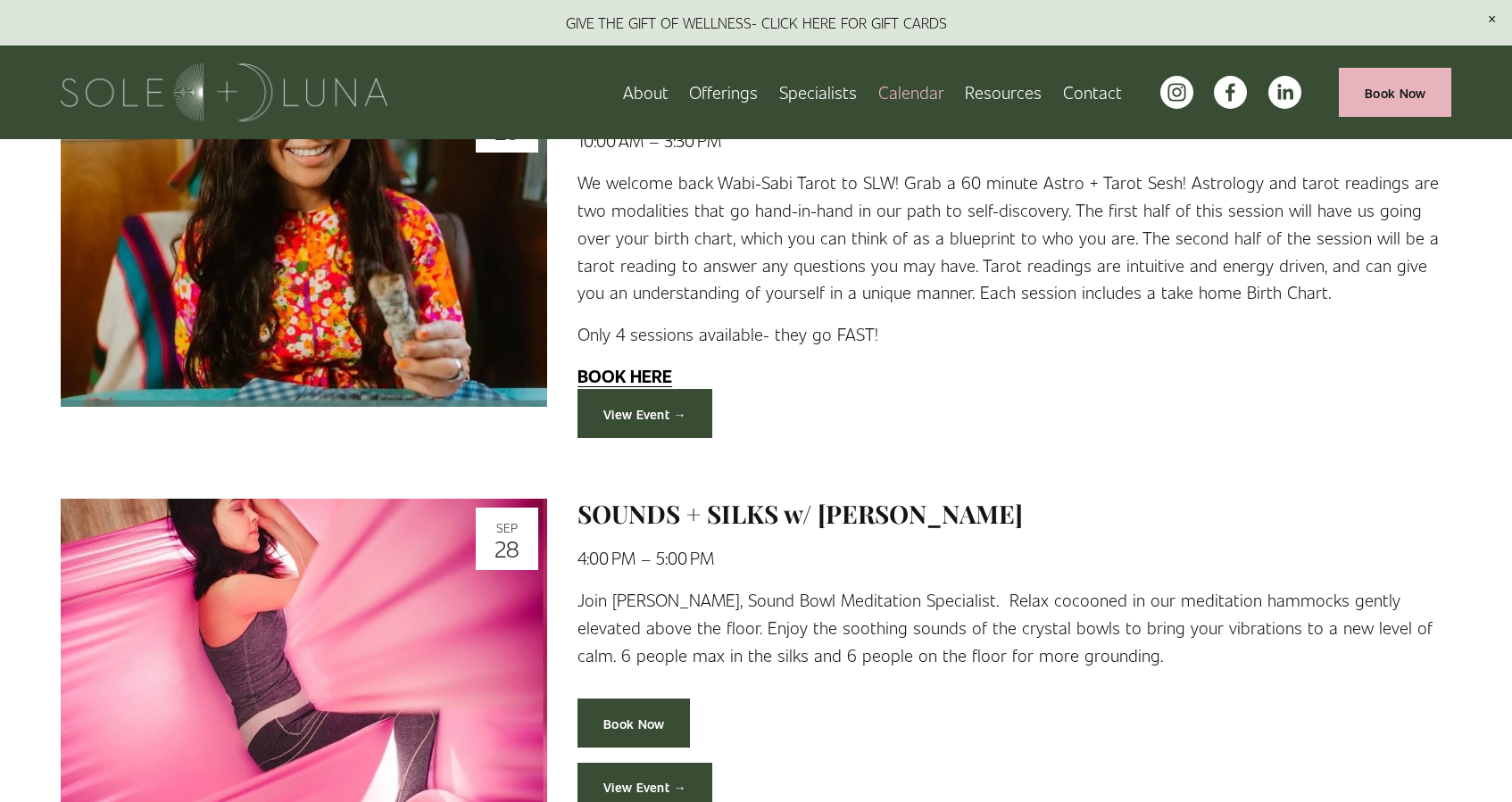
scroll to position [543, 0]
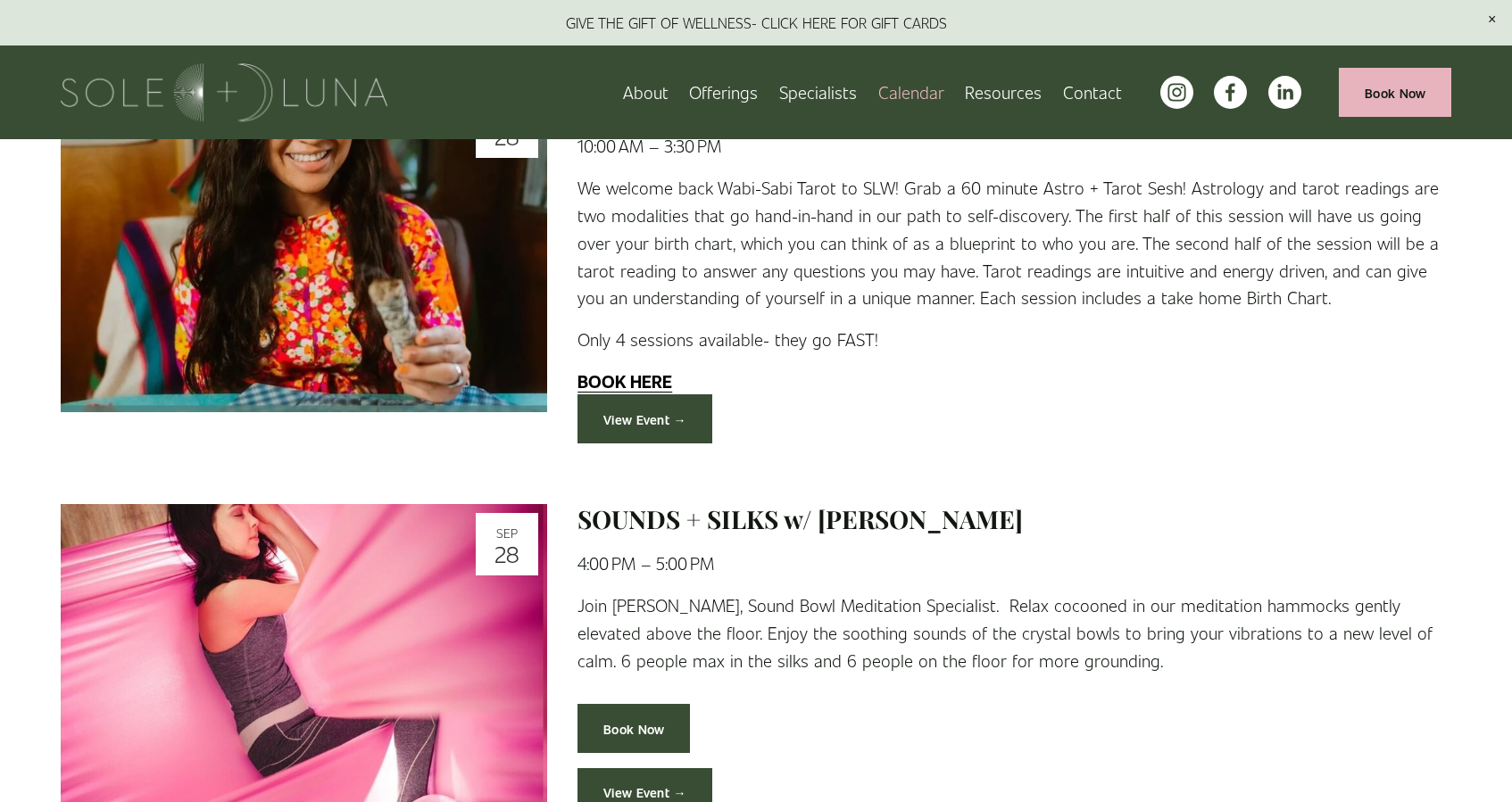
click at [0, 0] on link "FAQs" at bounding box center [0, 0] width 0 height 0
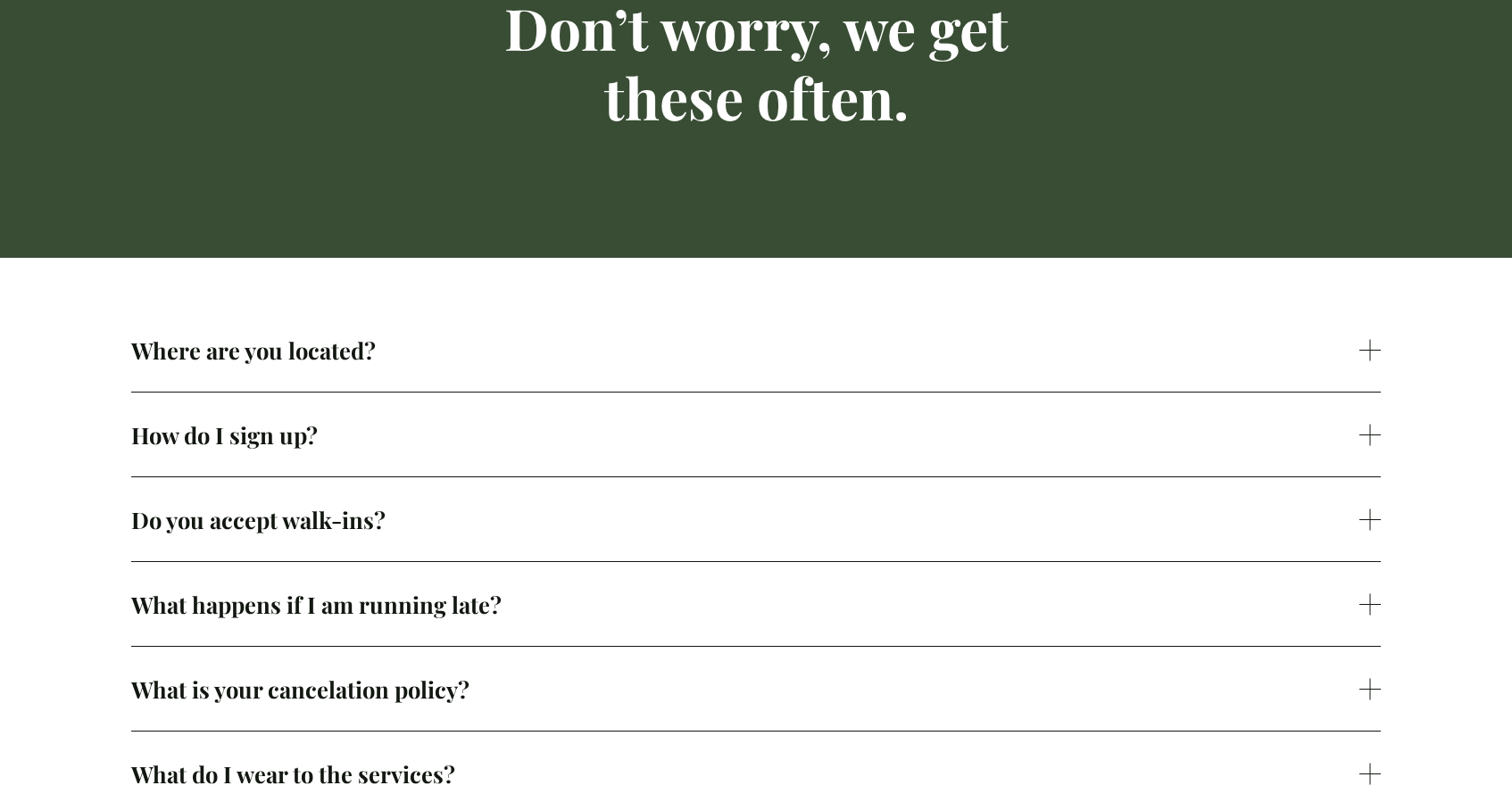
scroll to position [281, 0]
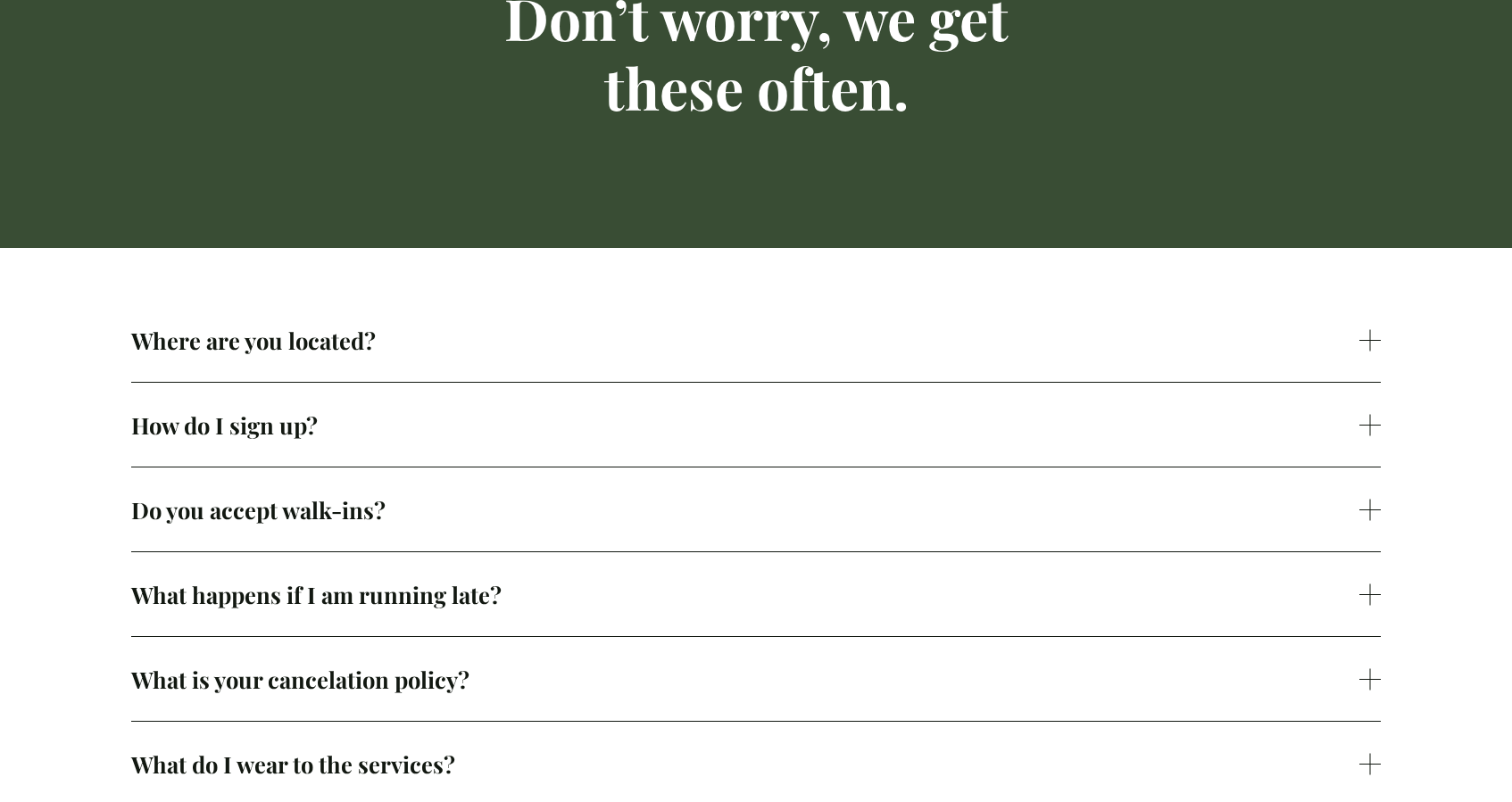
click at [492, 505] on span "Do you accept walk-ins?" at bounding box center [745, 509] width 1228 height 30
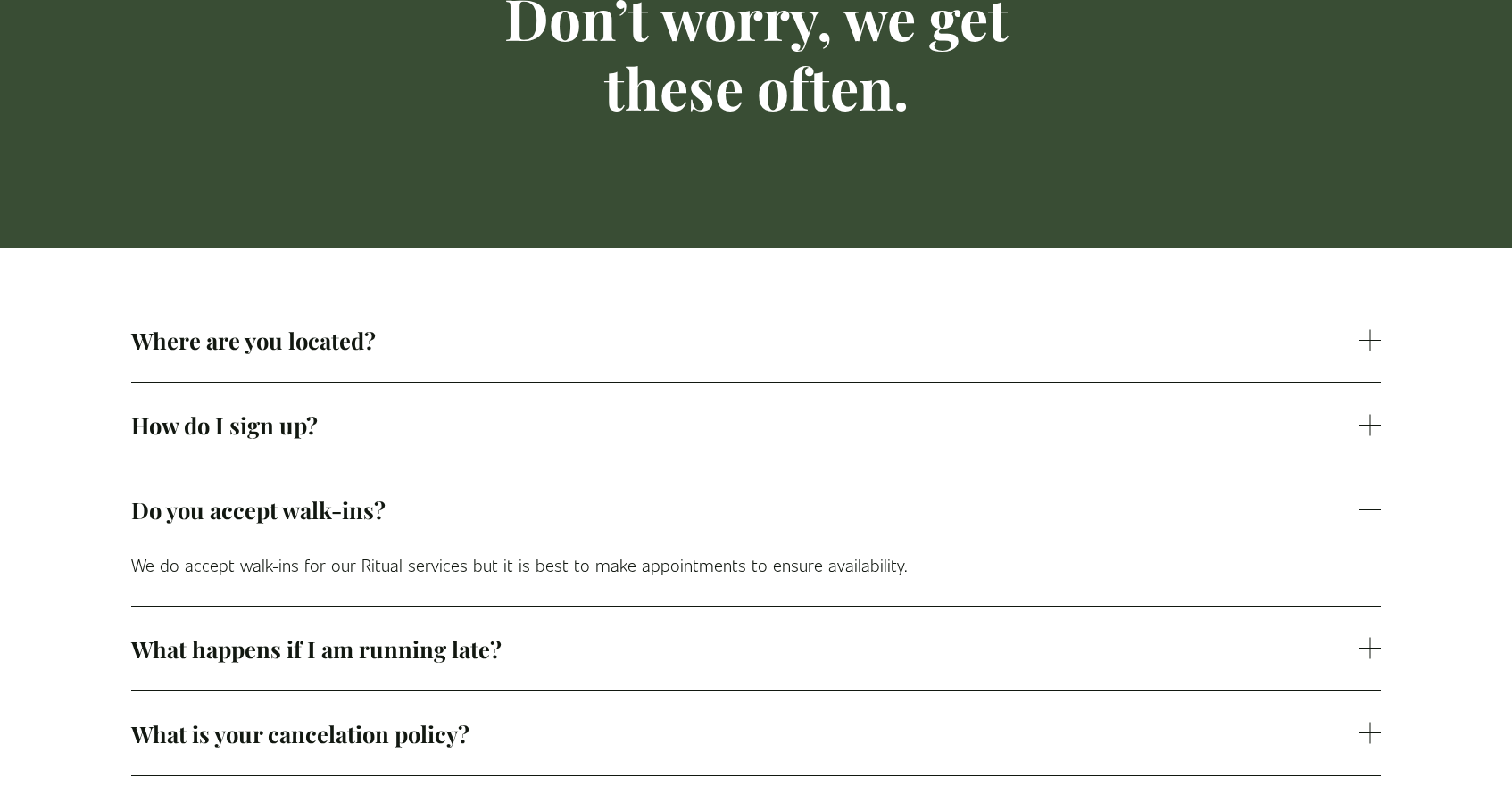
click at [450, 422] on span "How do I sign up?" at bounding box center [745, 425] width 1228 height 30
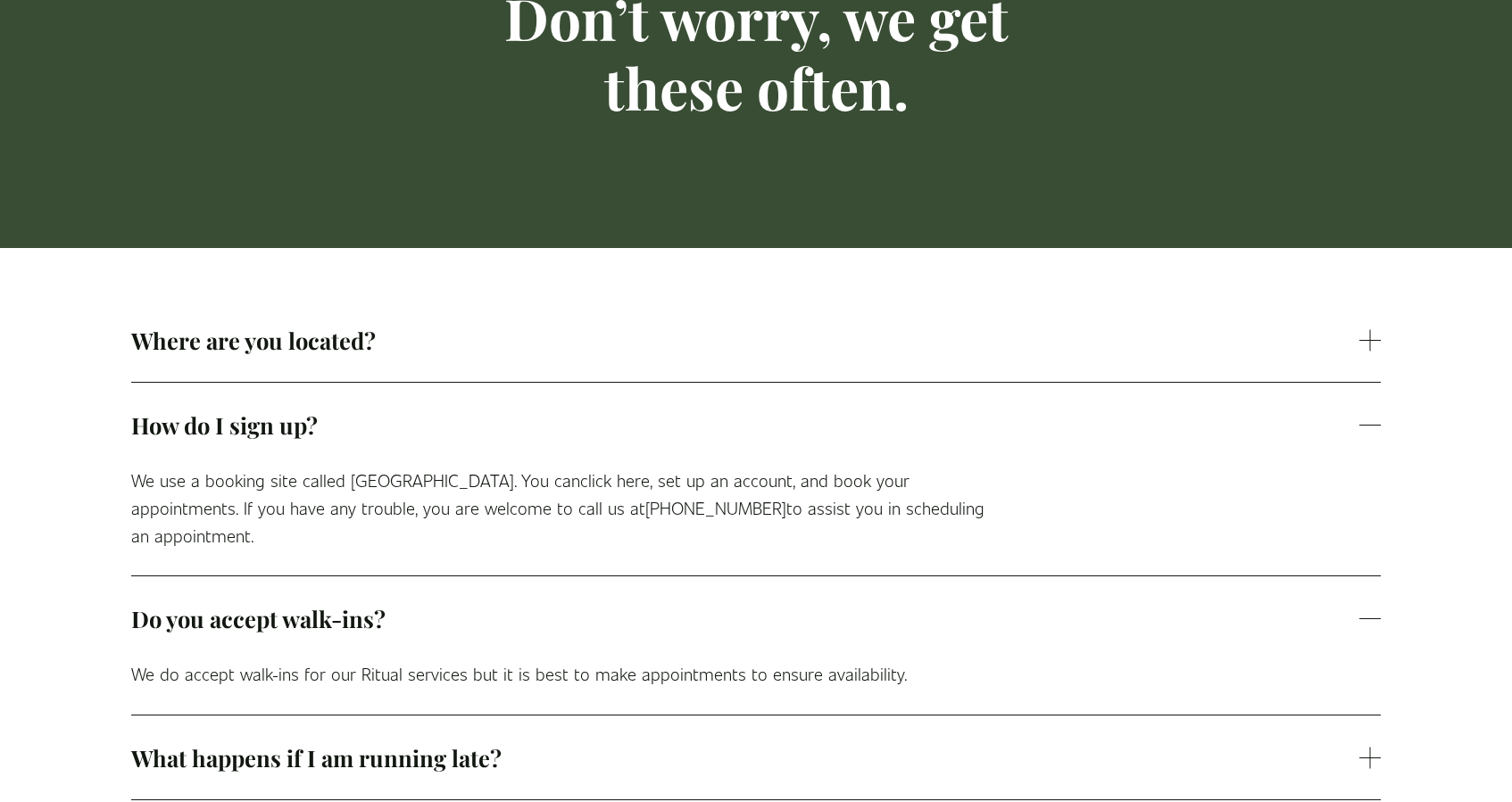
click at [501, 378] on button "Where are you located?" at bounding box center [755, 340] width 1249 height 84
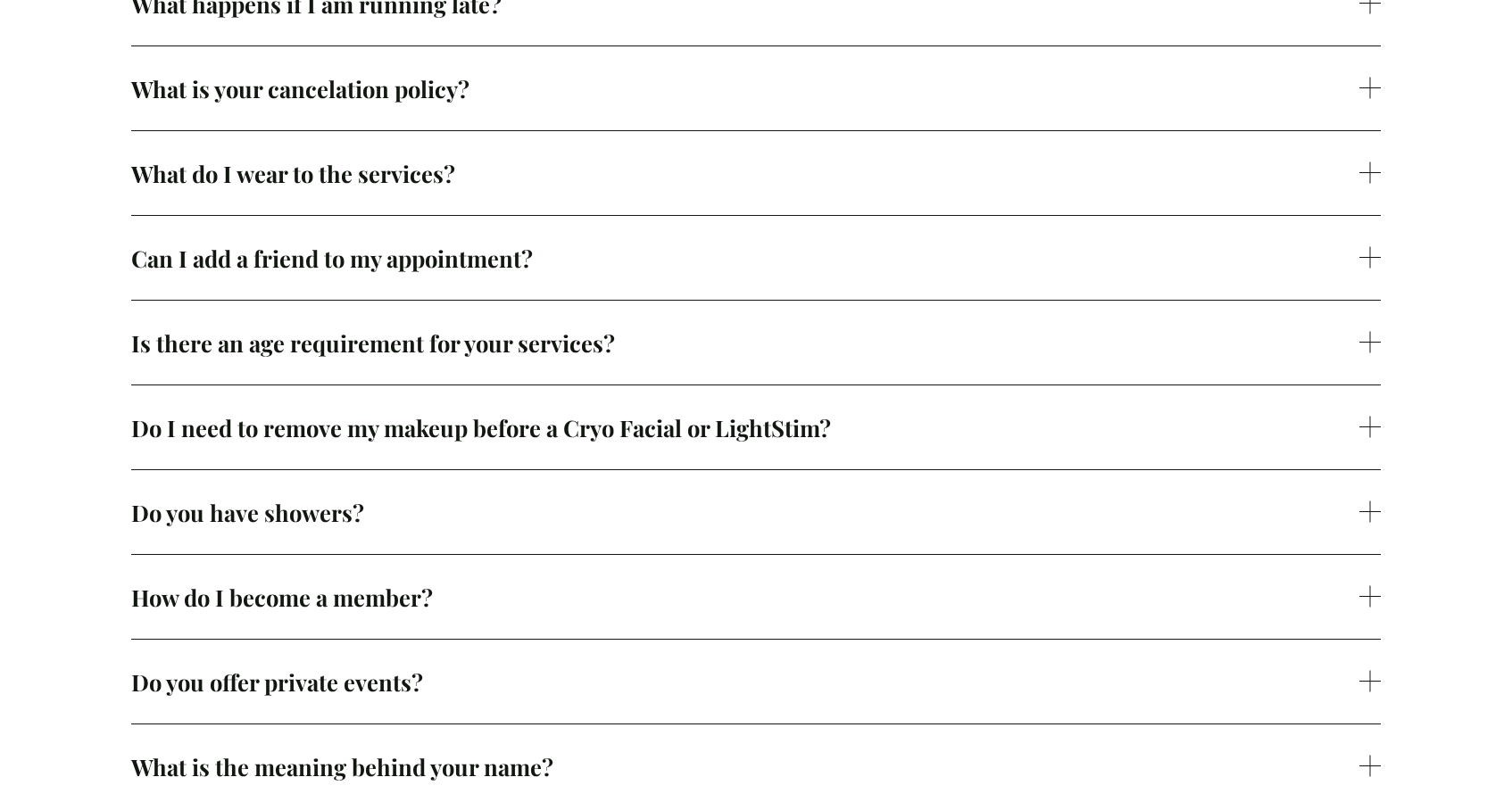
scroll to position [1119, 0]
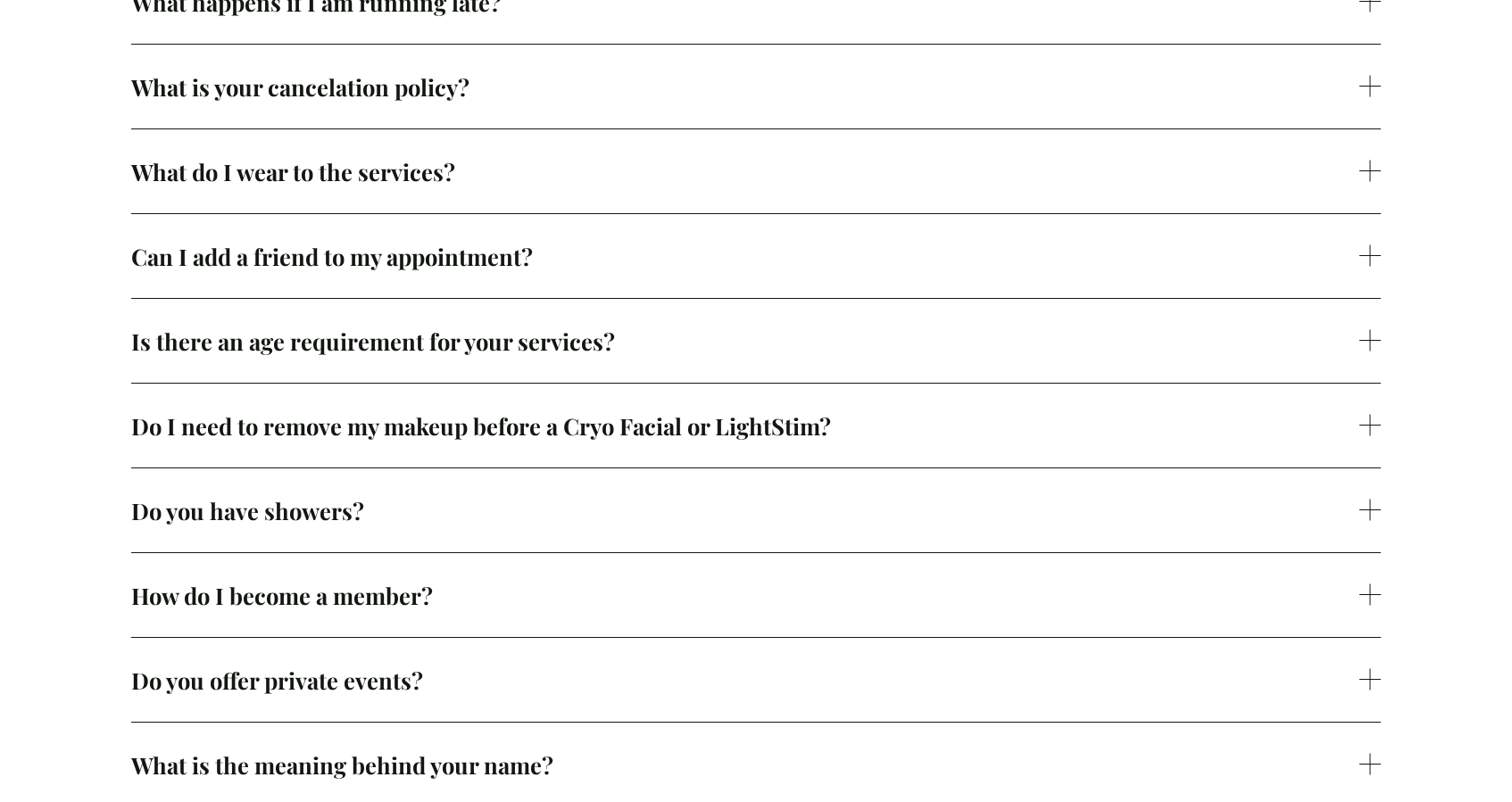
click at [594, 411] on span "Do I need to remove my makeup before a Cryo Facial or LightStim?" at bounding box center [745, 426] width 1228 height 30
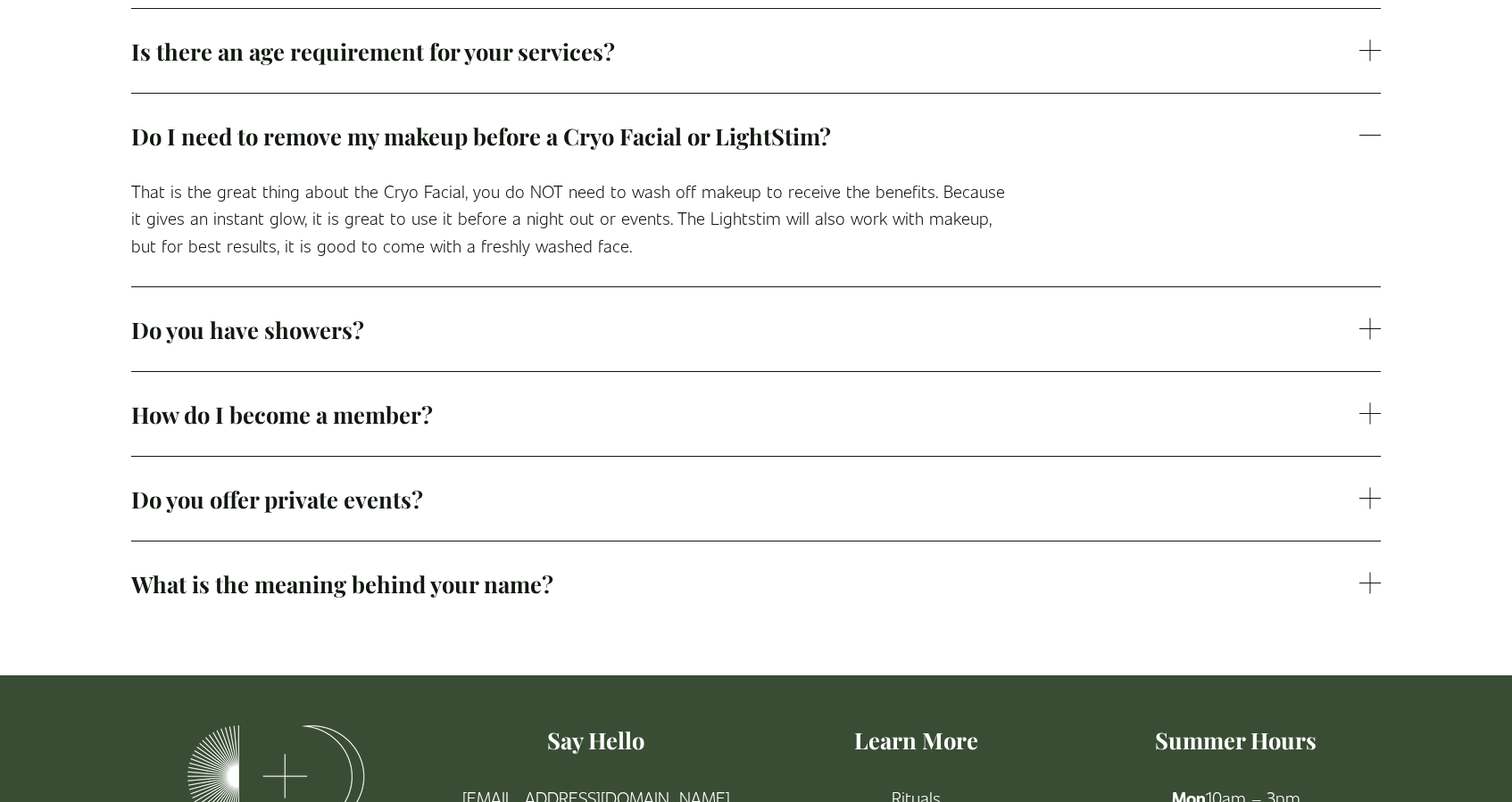
scroll to position [1415, 0]
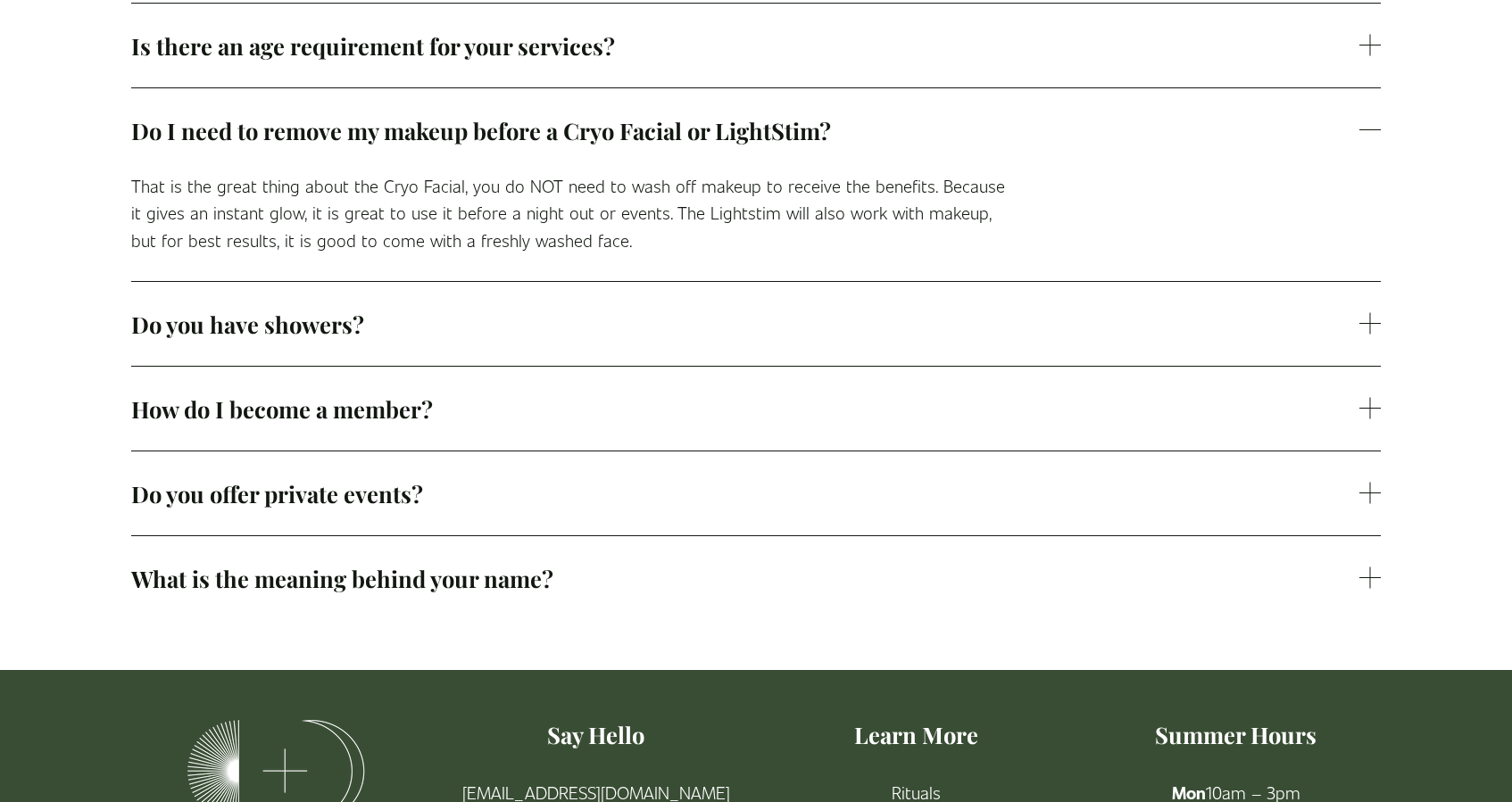
click at [471, 325] on button "Do you have showers?" at bounding box center [755, 324] width 1249 height 84
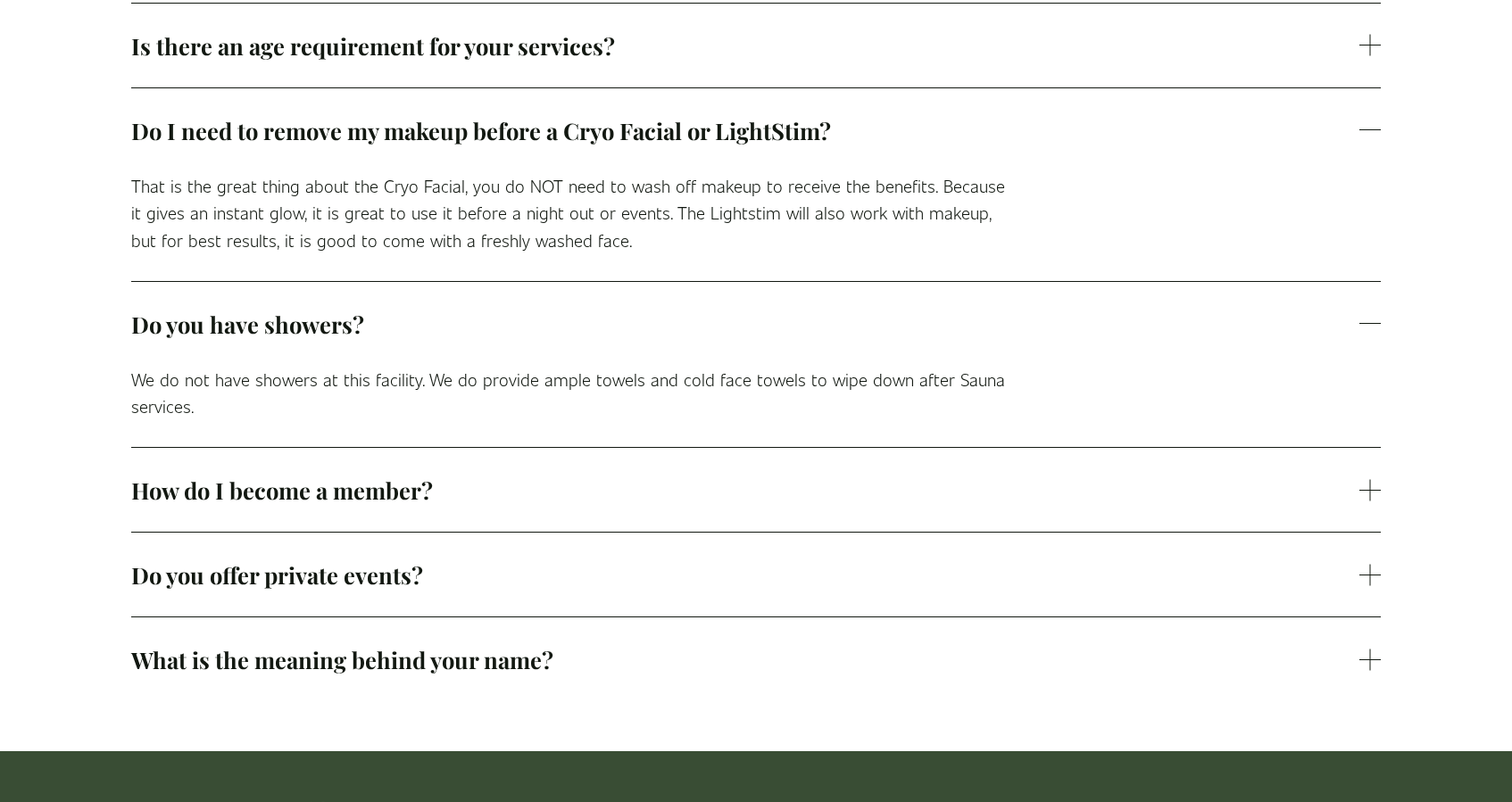
click at [469, 475] on span "How do I become a member?" at bounding box center [745, 490] width 1228 height 30
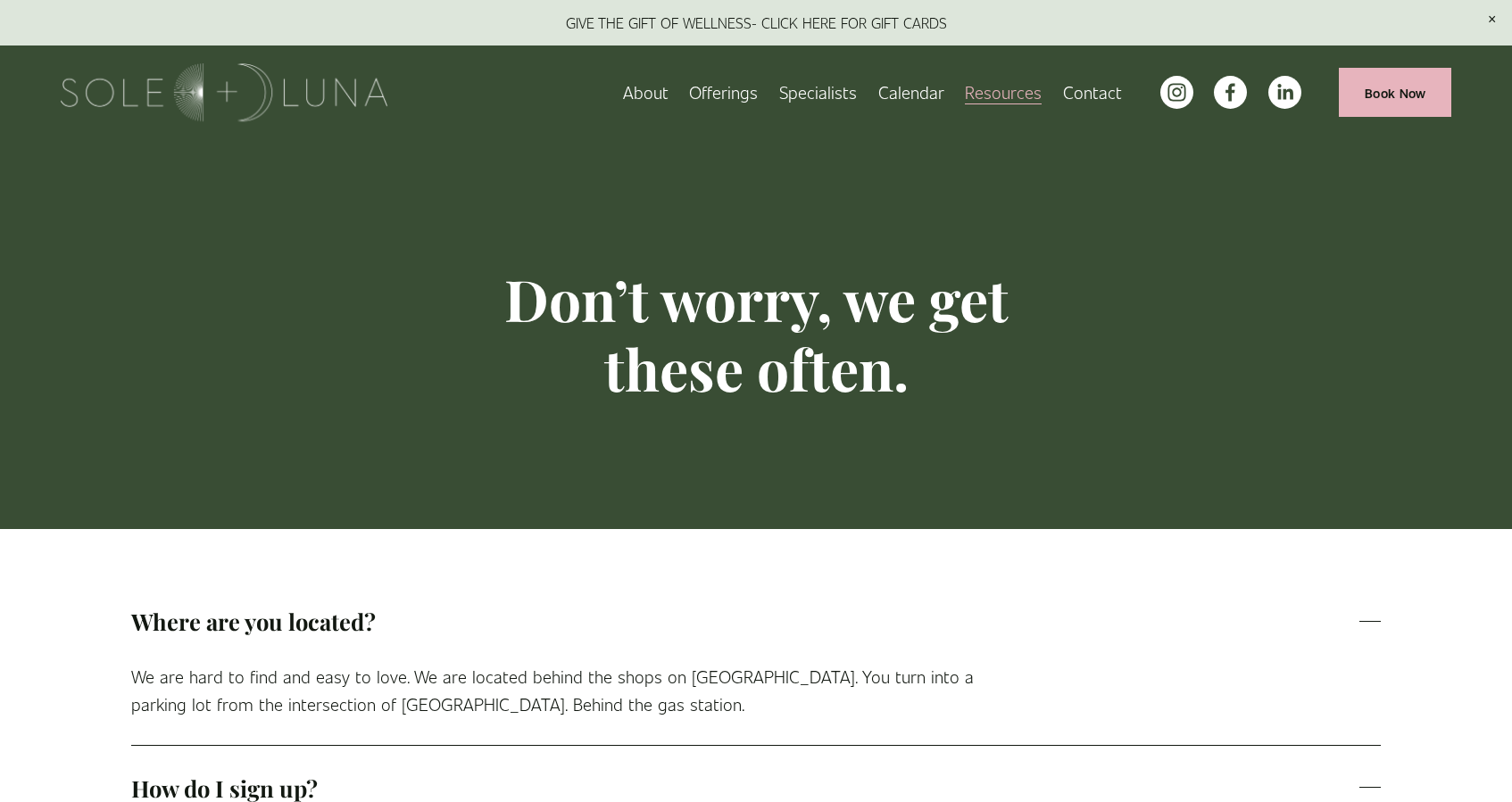
scroll to position [0, 0]
click at [656, 99] on link "About" at bounding box center [646, 92] width 46 height 31
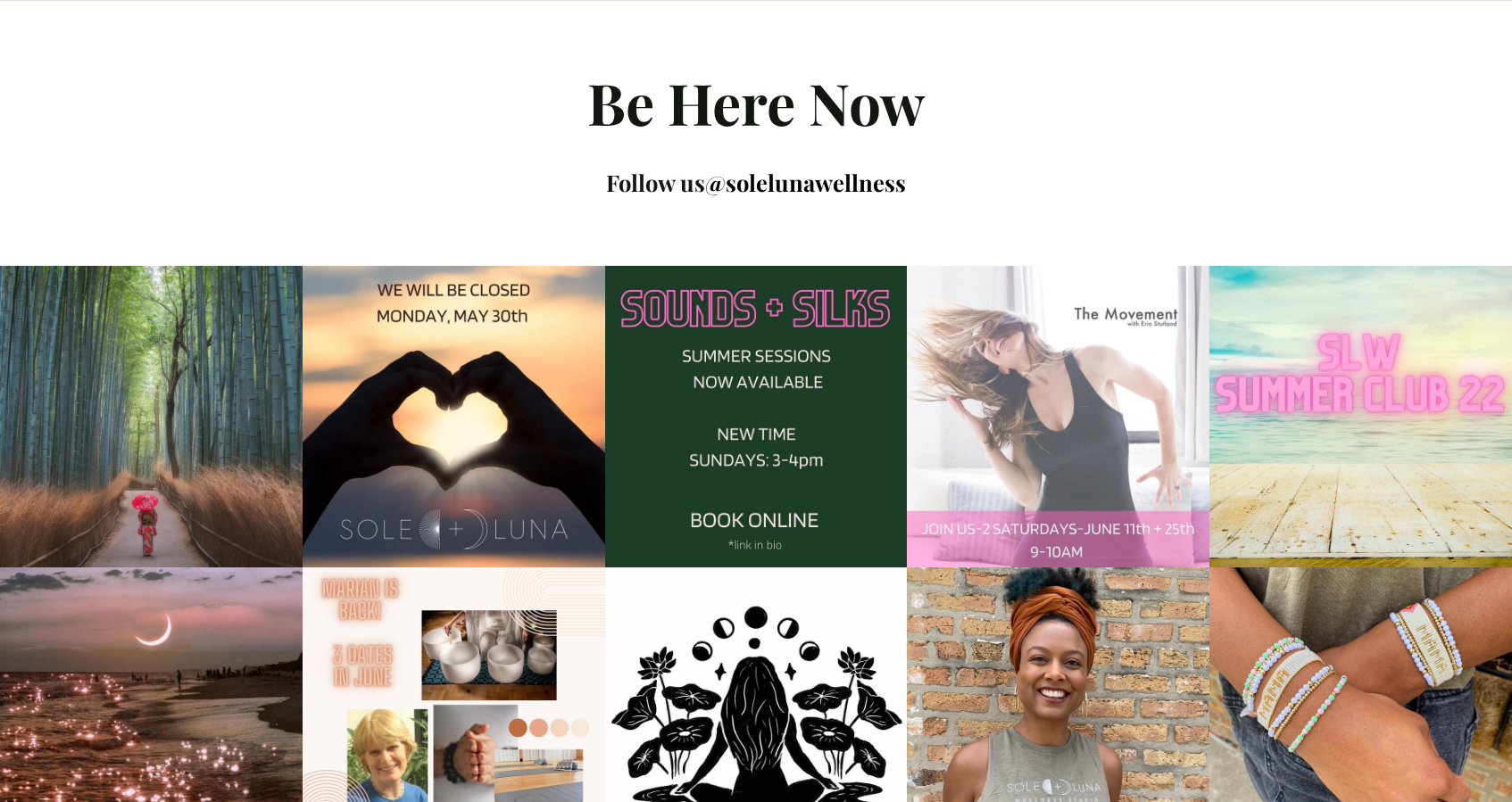
scroll to position [2142, 0]
